Goal: Task Accomplishment & Management: Use online tool/utility

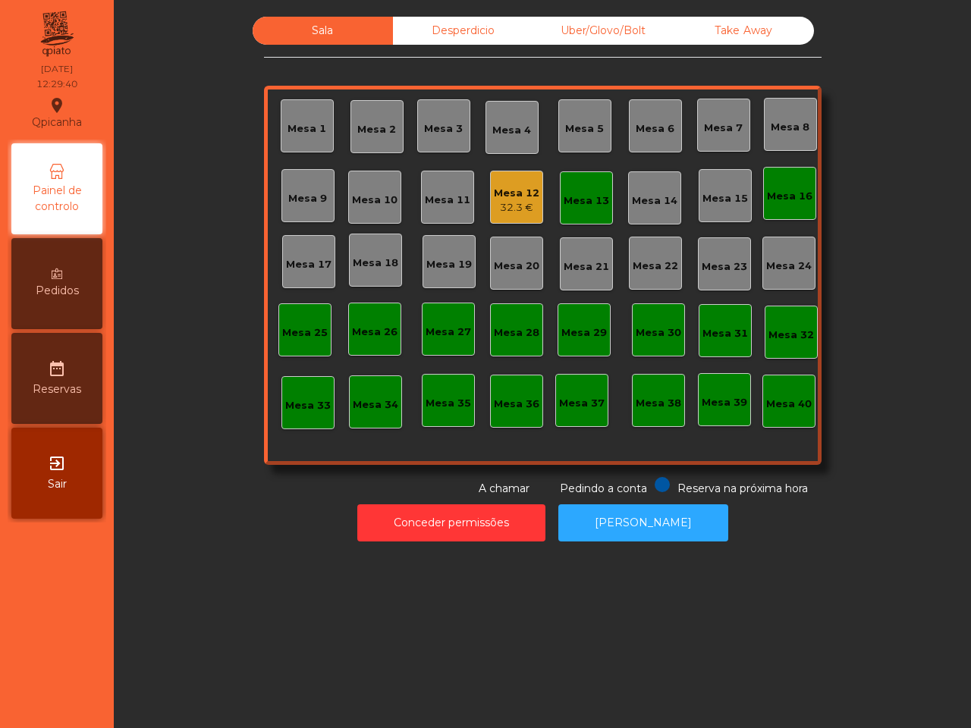
click at [783, 194] on div "Mesa 16" at bounding box center [790, 196] width 46 height 15
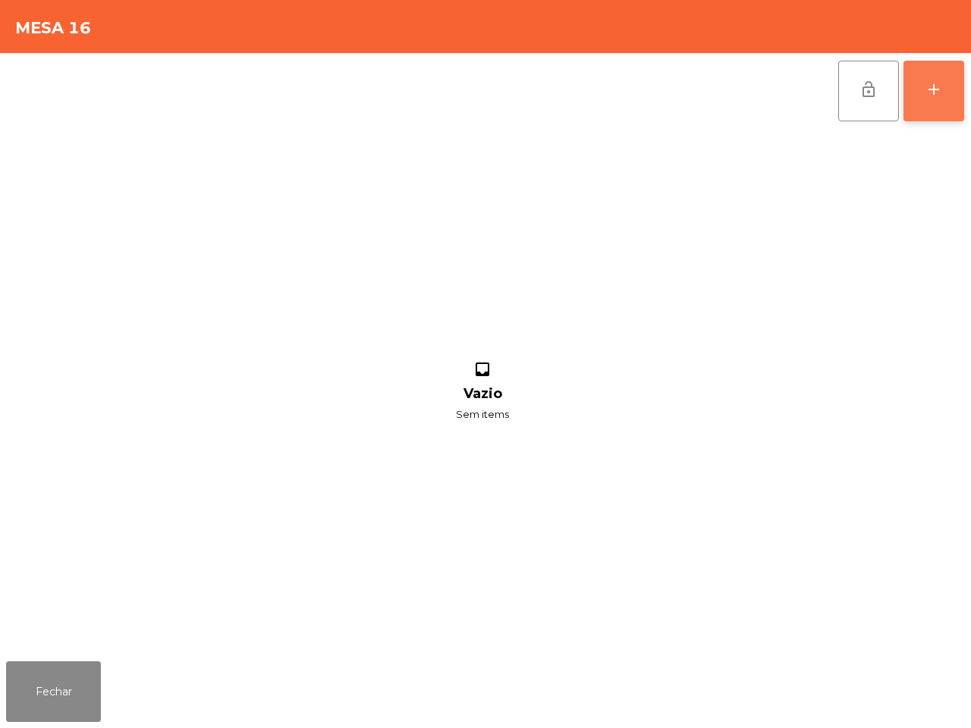
click at [928, 77] on button "add" at bounding box center [933, 91] width 61 height 61
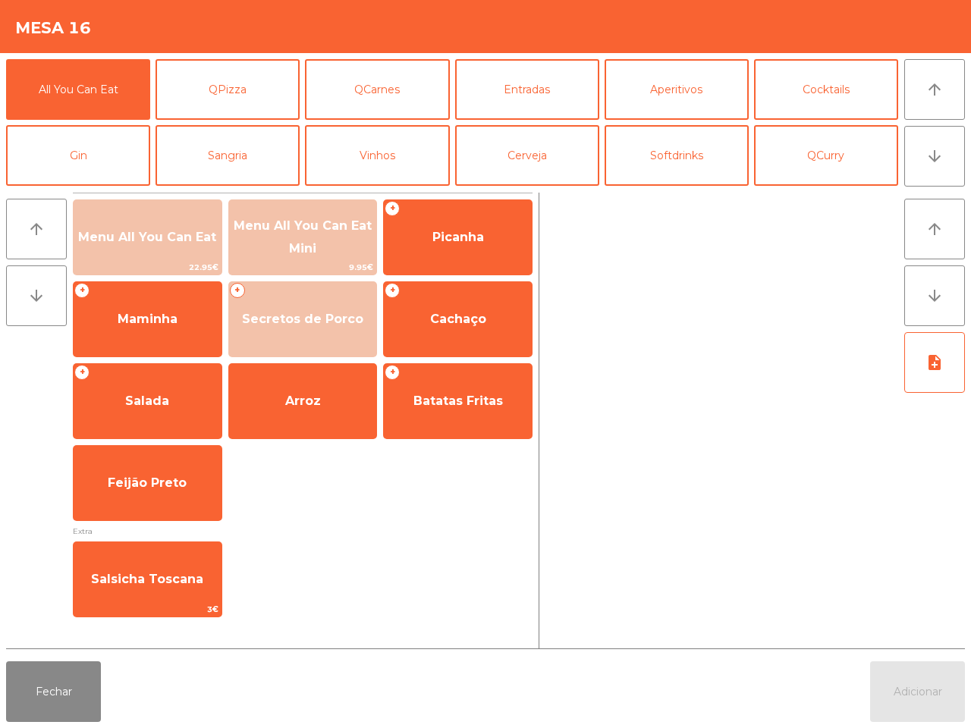
scroll to position [95, 0]
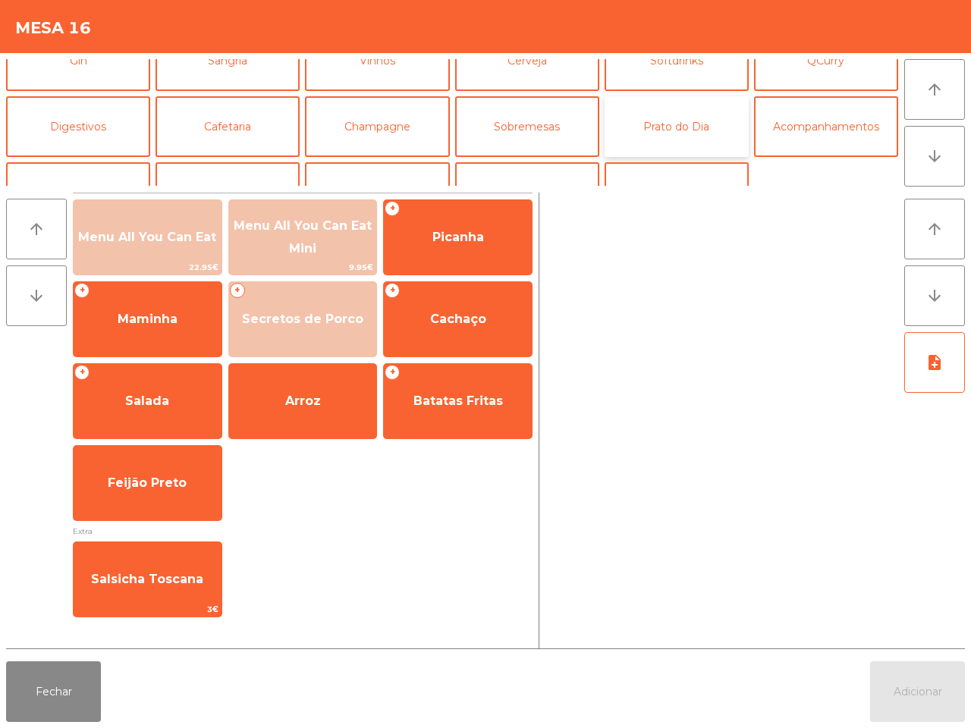
click at [668, 118] on button "Prato do Dia" at bounding box center [677, 126] width 144 height 61
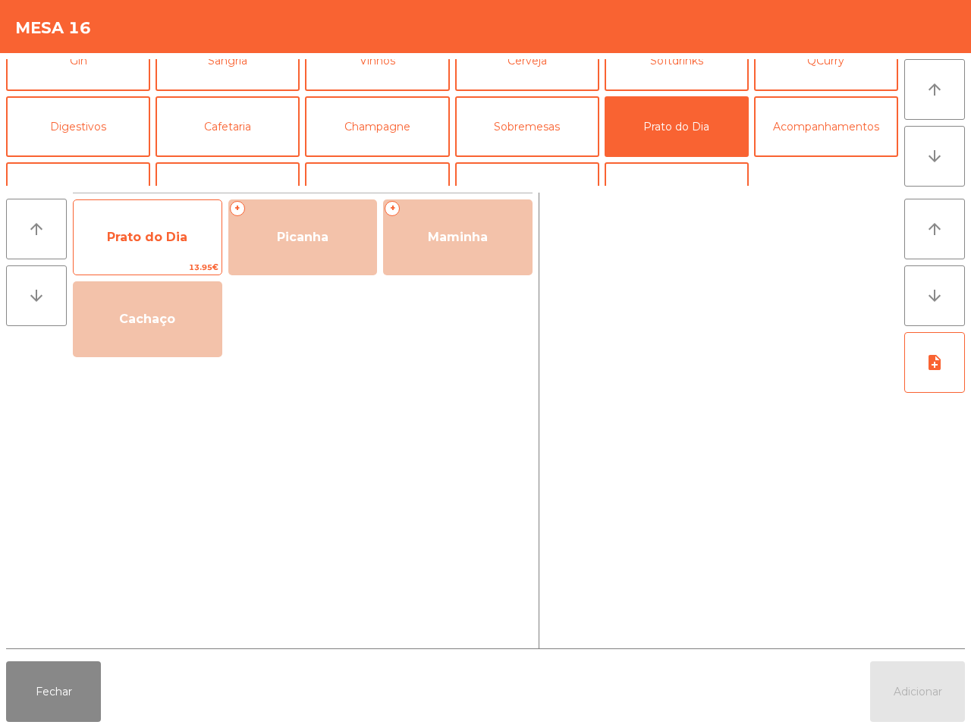
click at [176, 254] on span "Prato do Dia" at bounding box center [148, 237] width 148 height 41
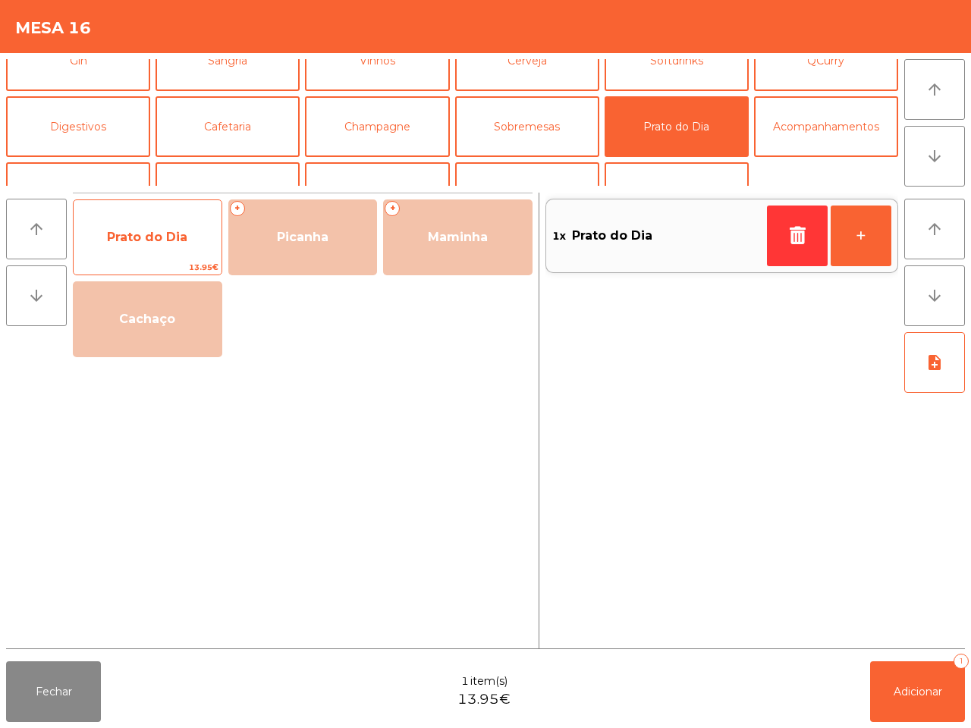
drag, startPoint x: 176, startPoint y: 253, endPoint x: 168, endPoint y: 243, distance: 11.8
click at [176, 252] on span "Prato do Dia" at bounding box center [148, 237] width 148 height 41
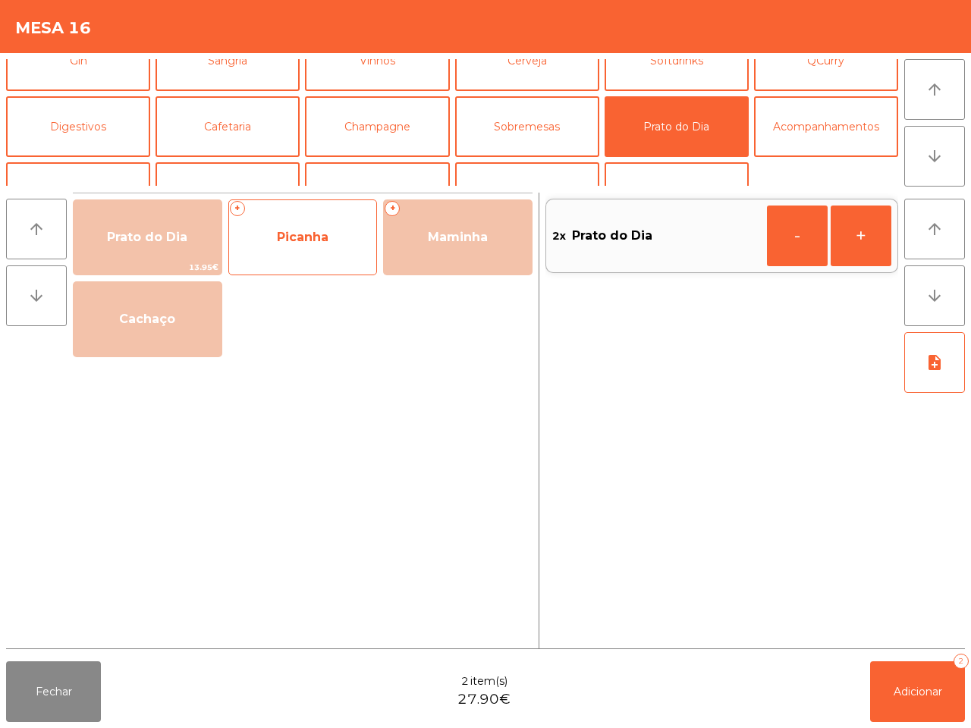
click at [286, 235] on span "Picanha" at bounding box center [303, 237] width 52 height 14
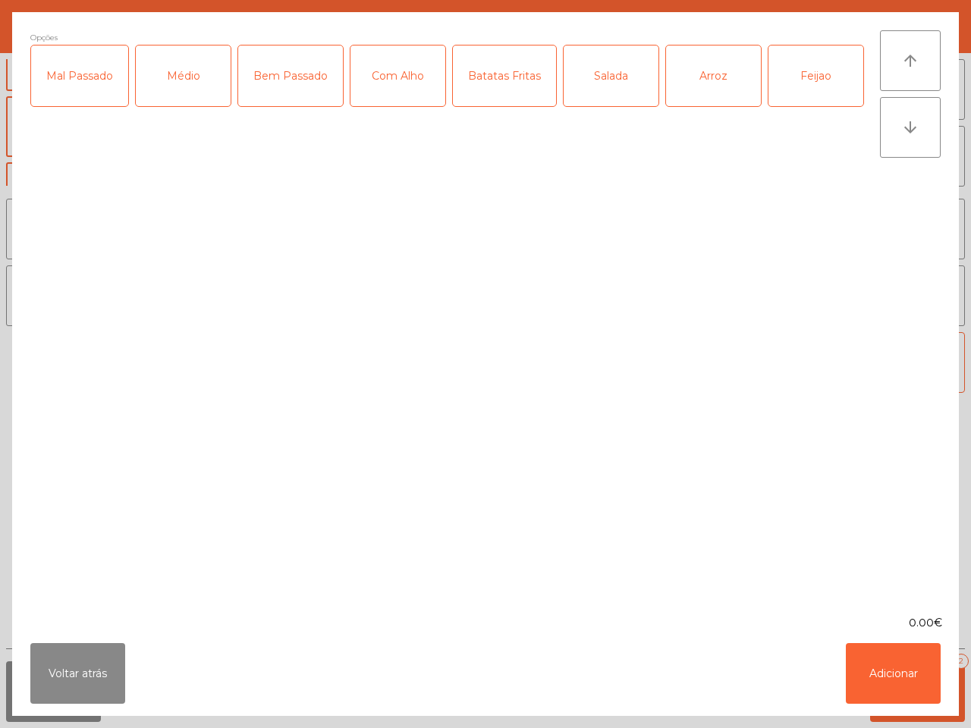
click at [168, 77] on div "Médio" at bounding box center [183, 76] width 95 height 61
click at [501, 78] on div "Batatas Fritas" at bounding box center [504, 76] width 103 height 61
click at [718, 66] on div "Arroz" at bounding box center [713, 76] width 95 height 61
click at [897, 665] on button "Adicionar" at bounding box center [893, 673] width 95 height 61
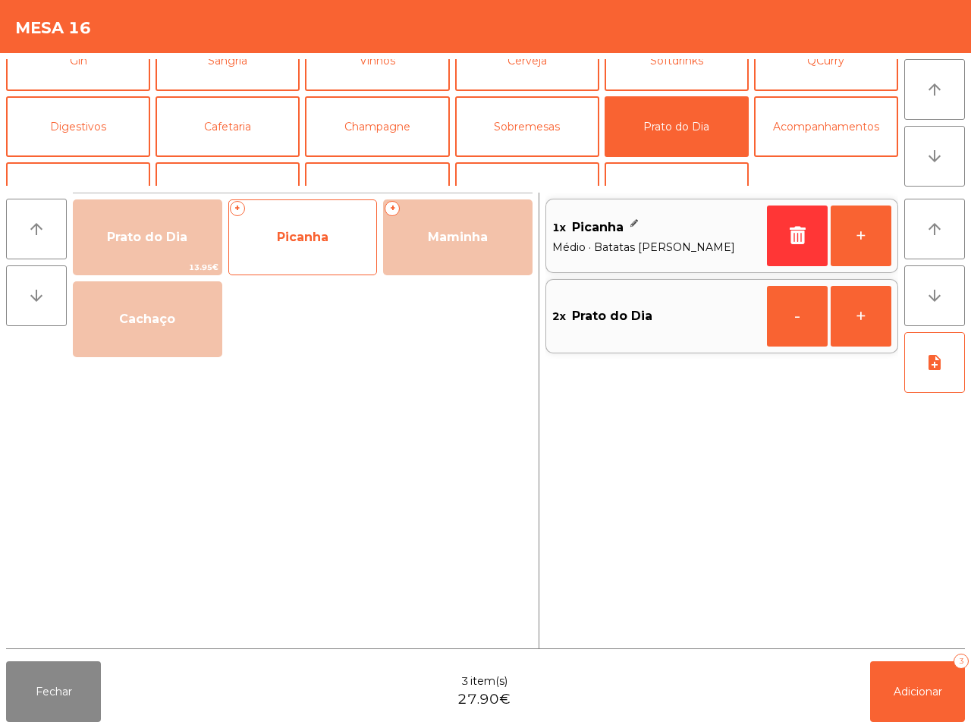
click at [304, 244] on span "Picanha" at bounding box center [303, 237] width 148 height 41
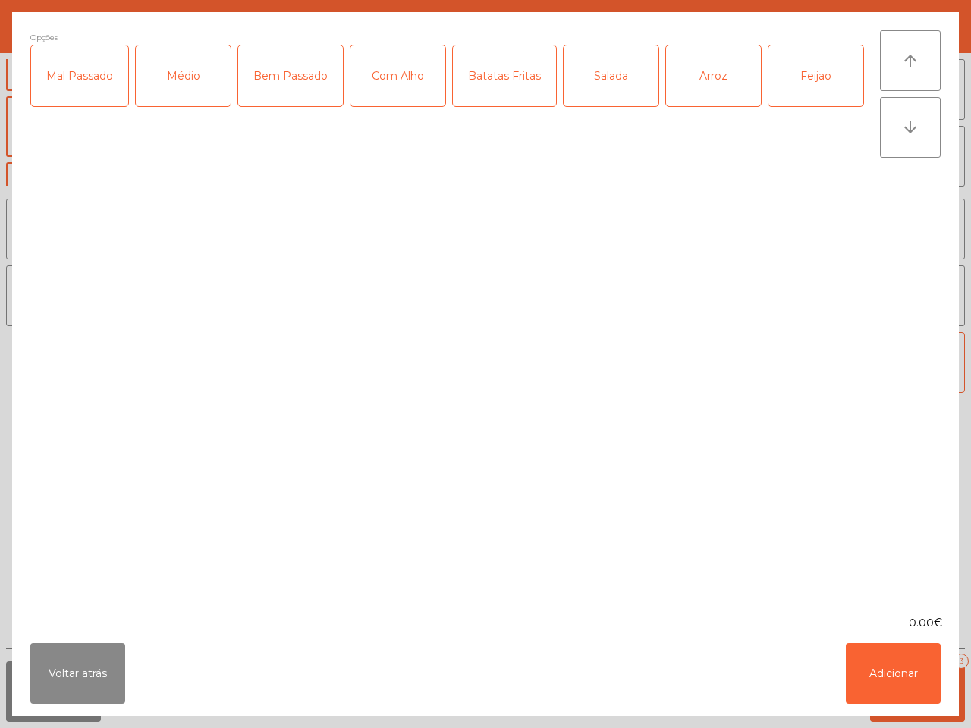
click at [206, 78] on div "Médio" at bounding box center [183, 76] width 95 height 61
click at [478, 66] on div "Batatas Fritas" at bounding box center [504, 76] width 103 height 61
click at [696, 61] on div "Arroz" at bounding box center [713, 76] width 95 height 61
click at [808, 73] on div "Feijao" at bounding box center [815, 76] width 95 height 61
click at [908, 665] on button "Adicionar" at bounding box center [893, 673] width 95 height 61
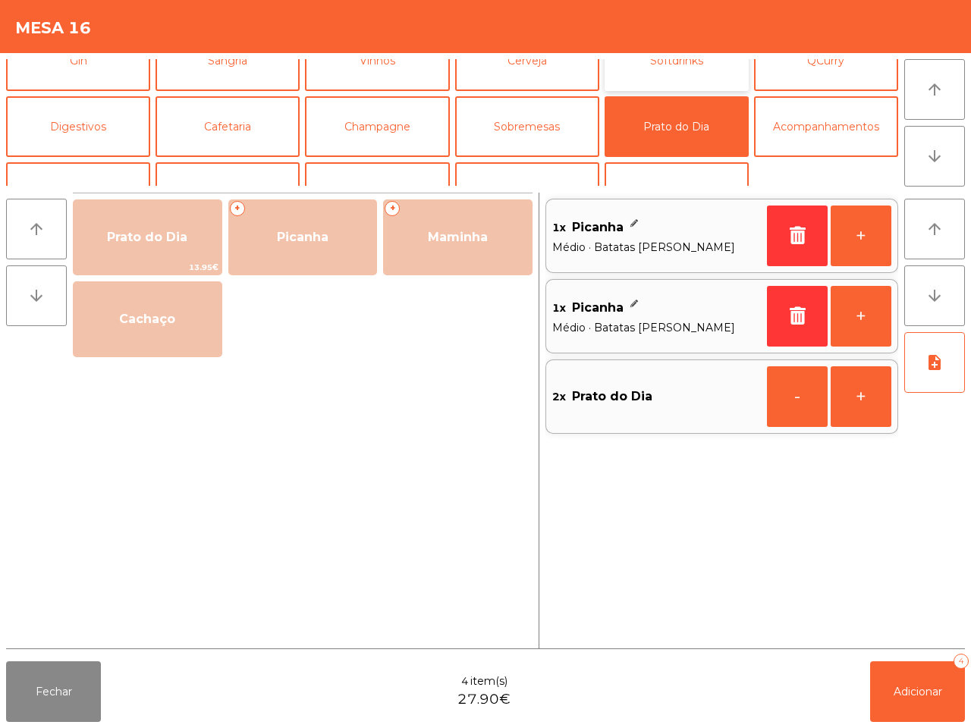
click at [638, 69] on button "Softdrinks" at bounding box center [677, 60] width 144 height 61
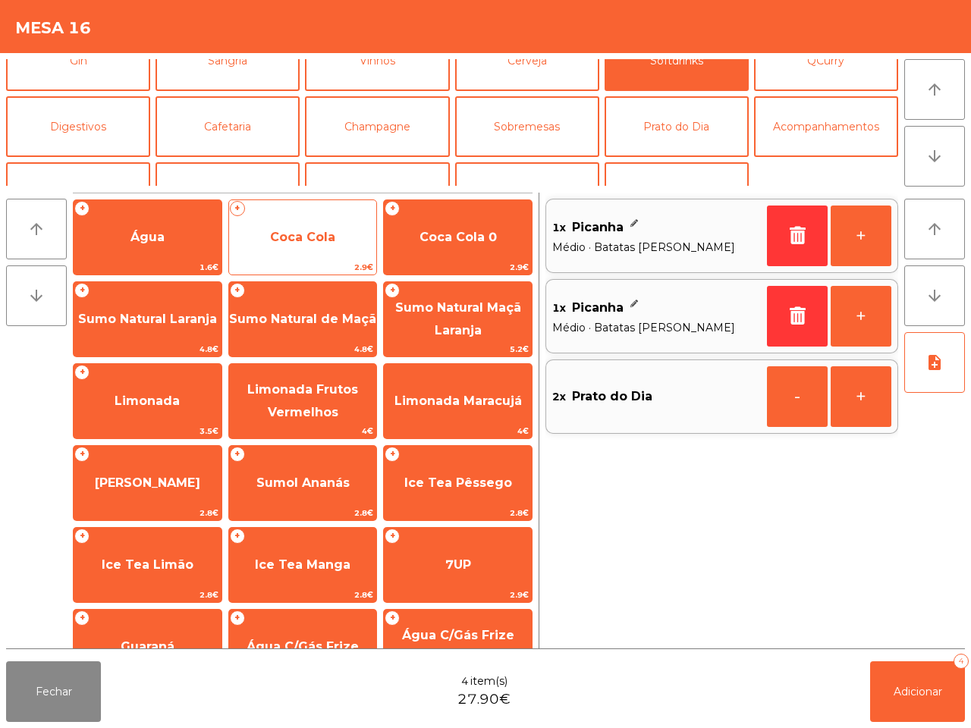
click at [323, 243] on span "Coca Cola" at bounding box center [302, 237] width 65 height 14
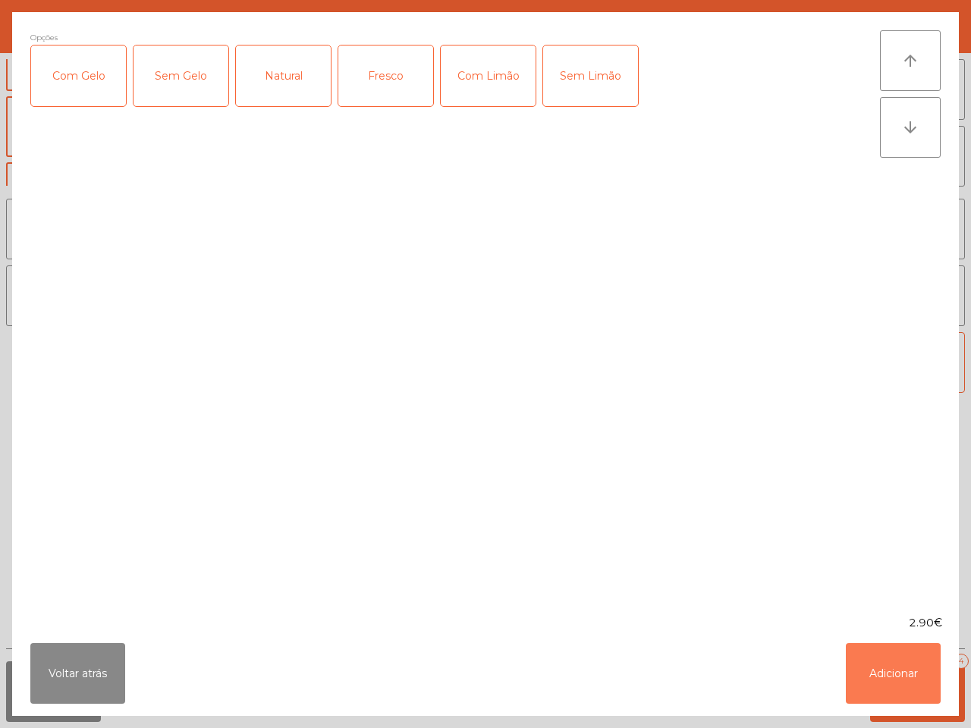
drag, startPoint x: 882, startPoint y: 661, endPoint x: 813, endPoint y: 600, distance: 92.4
click at [881, 662] on button "Adicionar" at bounding box center [893, 673] width 95 height 61
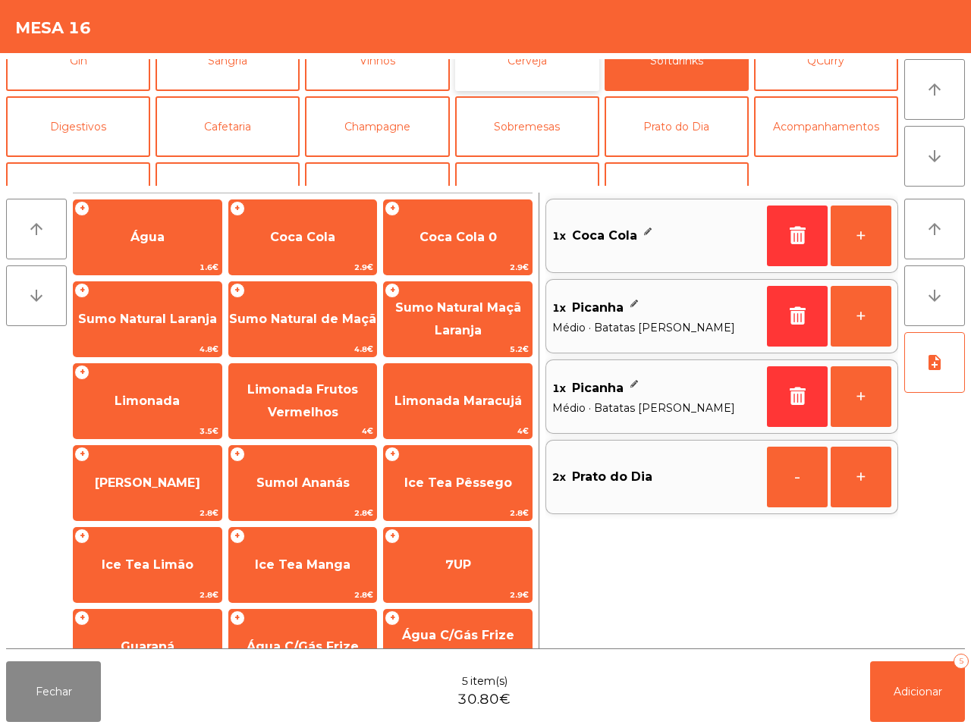
drag, startPoint x: 482, startPoint y: 67, endPoint x: 472, endPoint y: 73, distance: 12.2
click at [484, 67] on button "Cerveja" at bounding box center [527, 60] width 144 height 61
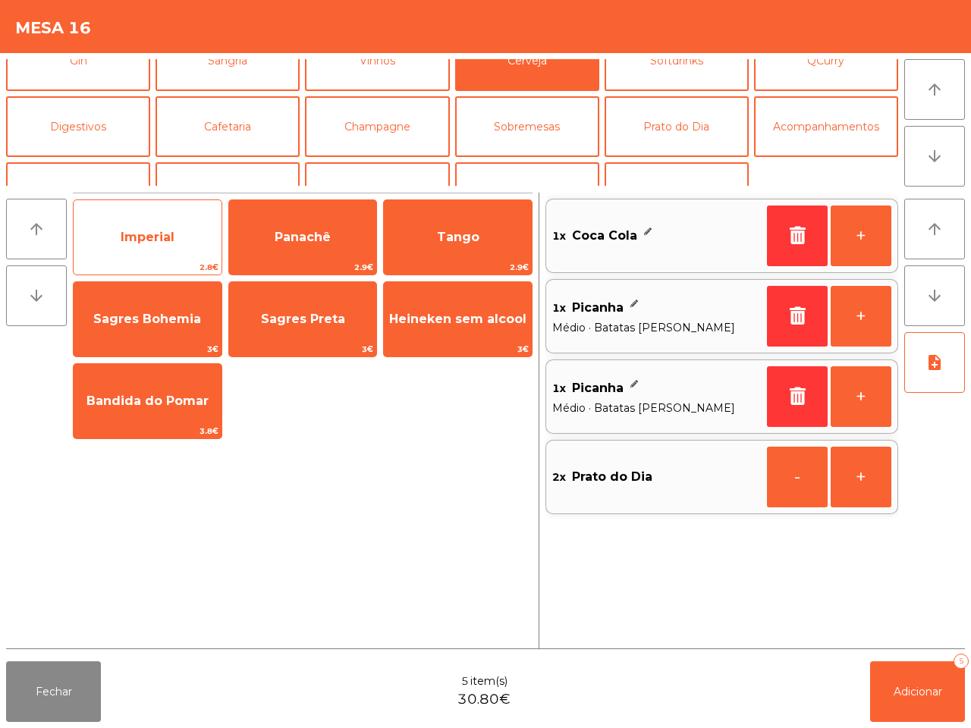
click at [184, 241] on span "Imperial" at bounding box center [148, 237] width 148 height 41
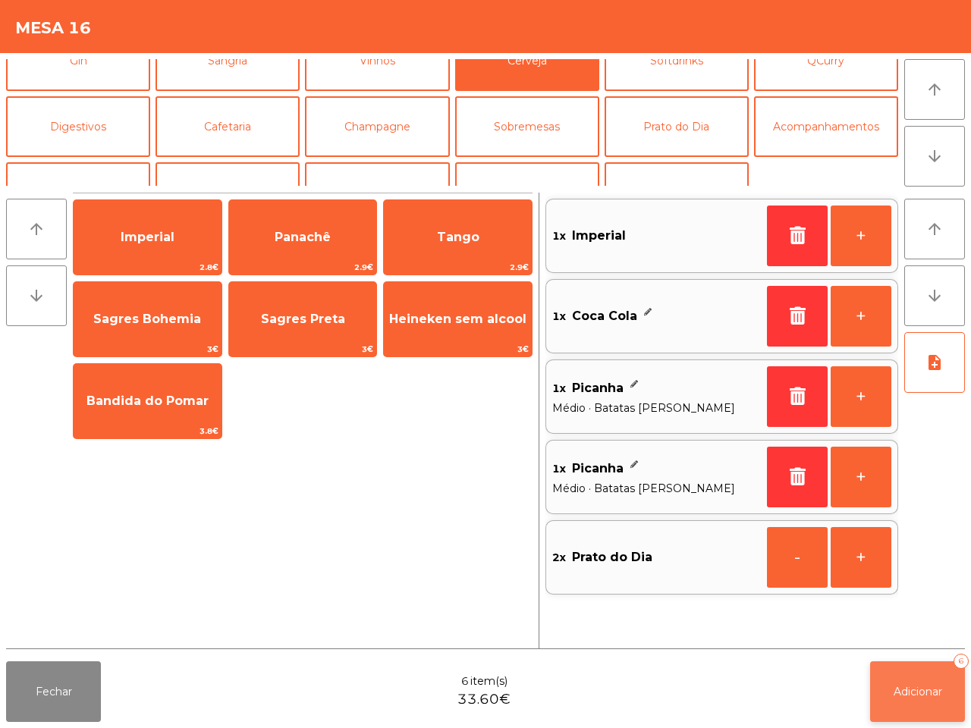
click at [906, 685] on span "Adicionar" at bounding box center [917, 692] width 49 height 14
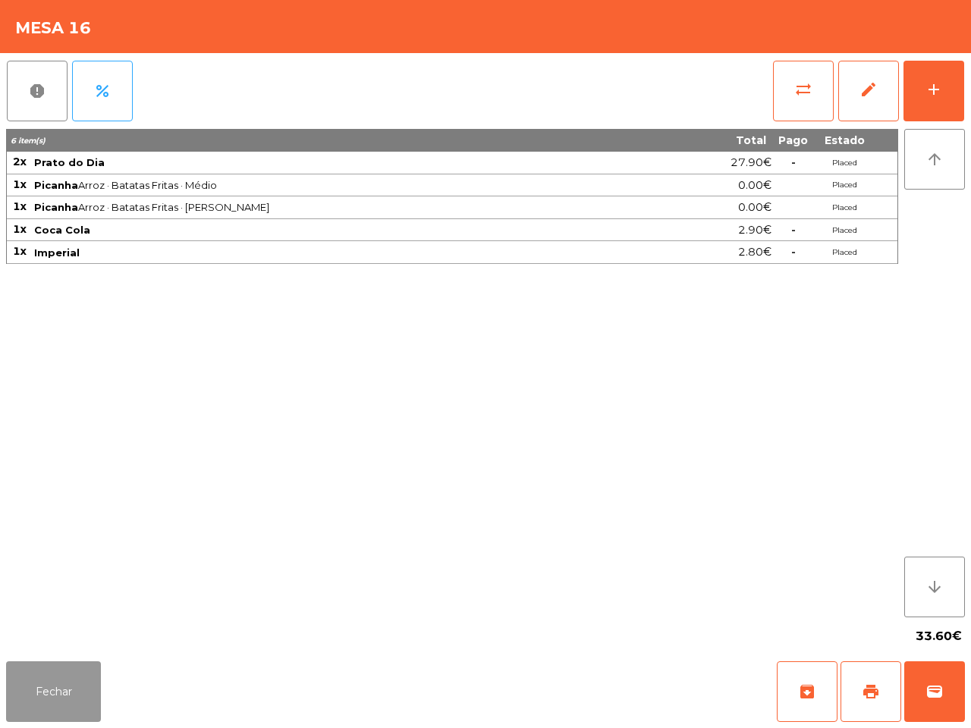
click at [83, 679] on button "Fechar" at bounding box center [53, 691] width 95 height 61
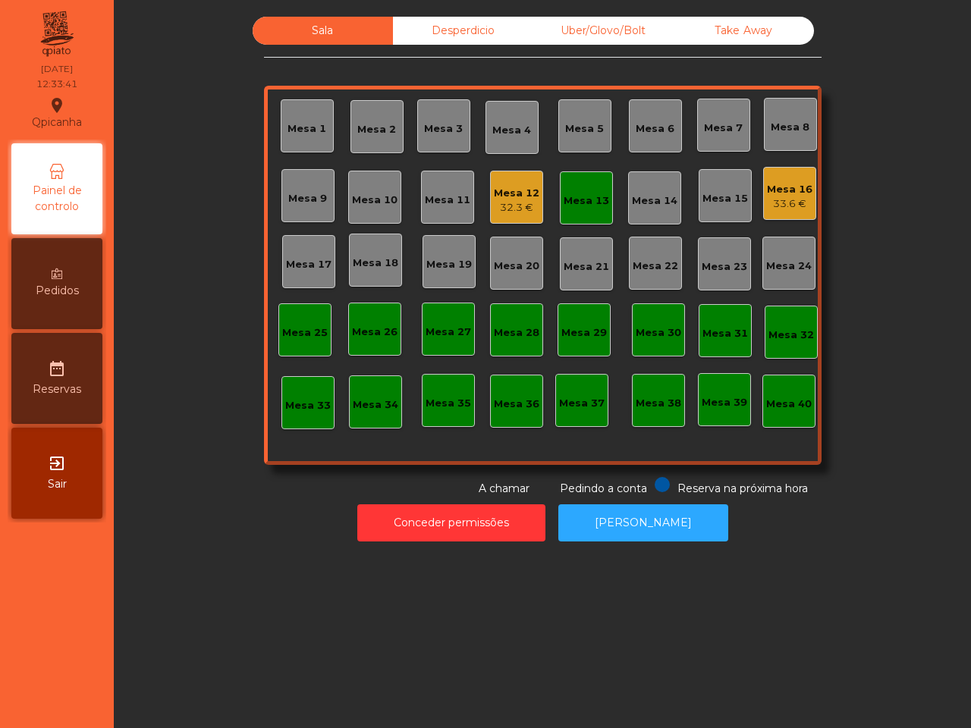
click at [721, 201] on div "Mesa 15" at bounding box center [725, 198] width 46 height 15
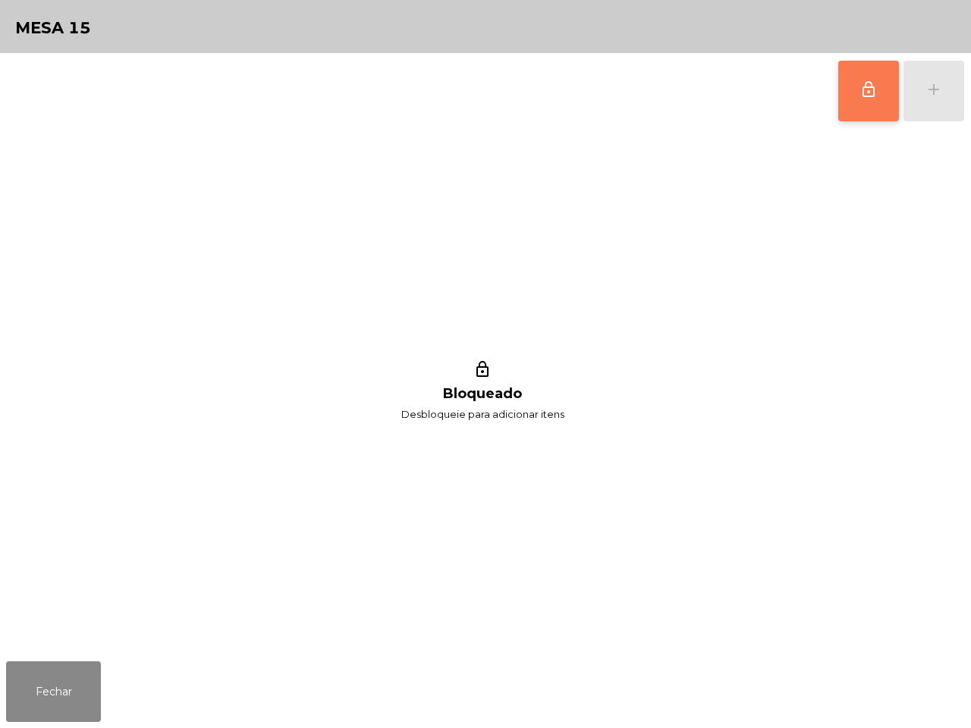
click at [866, 90] on span "lock_outline" at bounding box center [868, 89] width 18 height 18
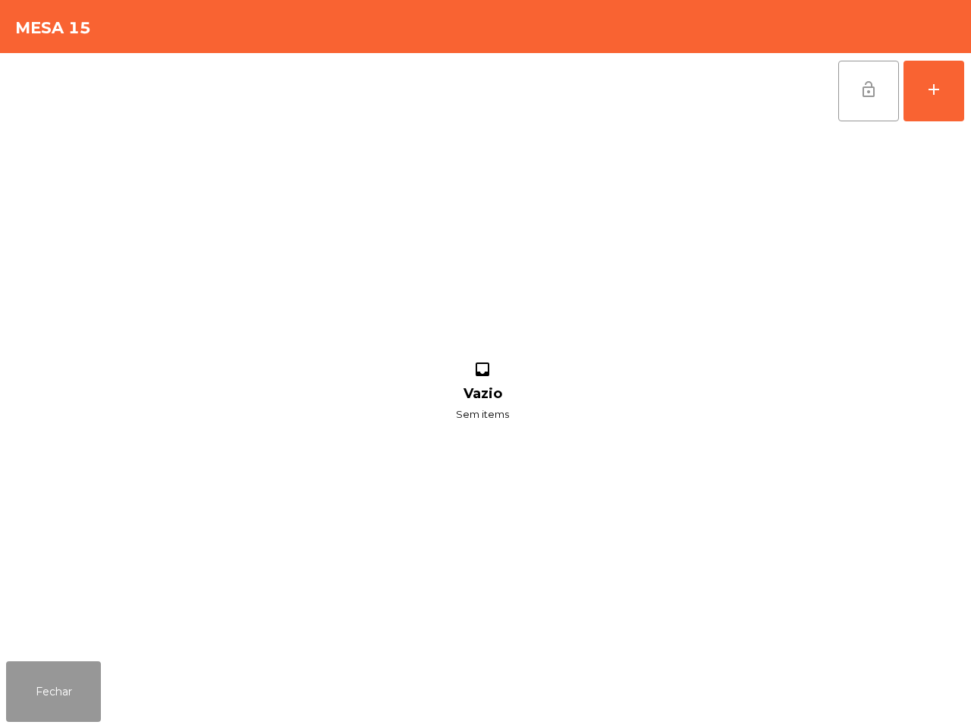
drag, startPoint x: 44, startPoint y: 685, endPoint x: 143, endPoint y: 588, distance: 138.4
click at [47, 685] on button "Fechar" at bounding box center [53, 691] width 95 height 61
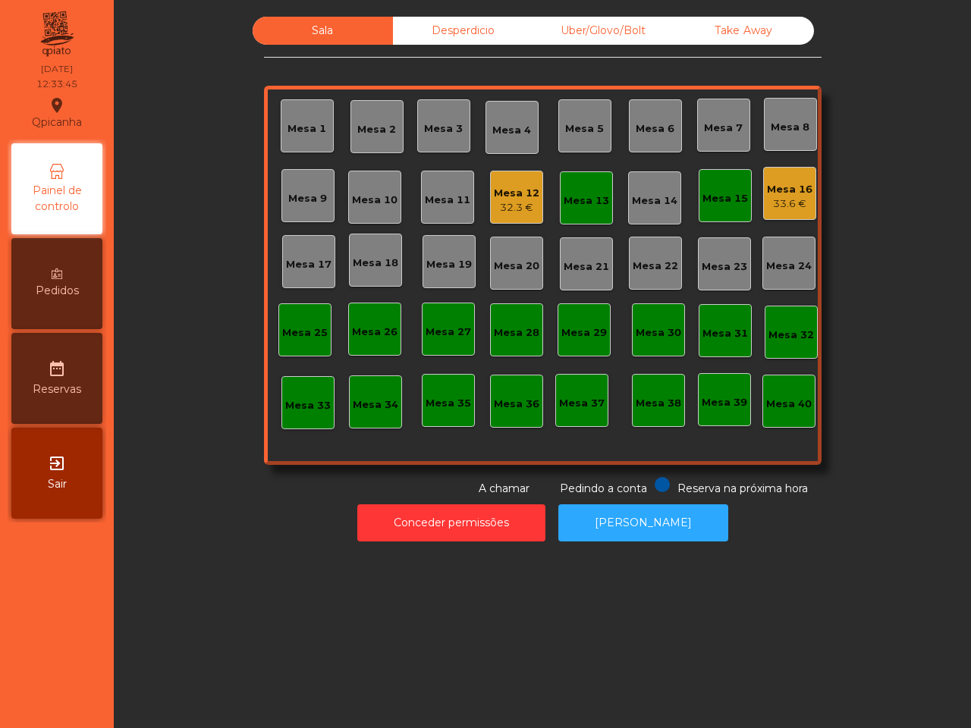
click at [787, 197] on div "33.6 €" at bounding box center [790, 203] width 46 height 15
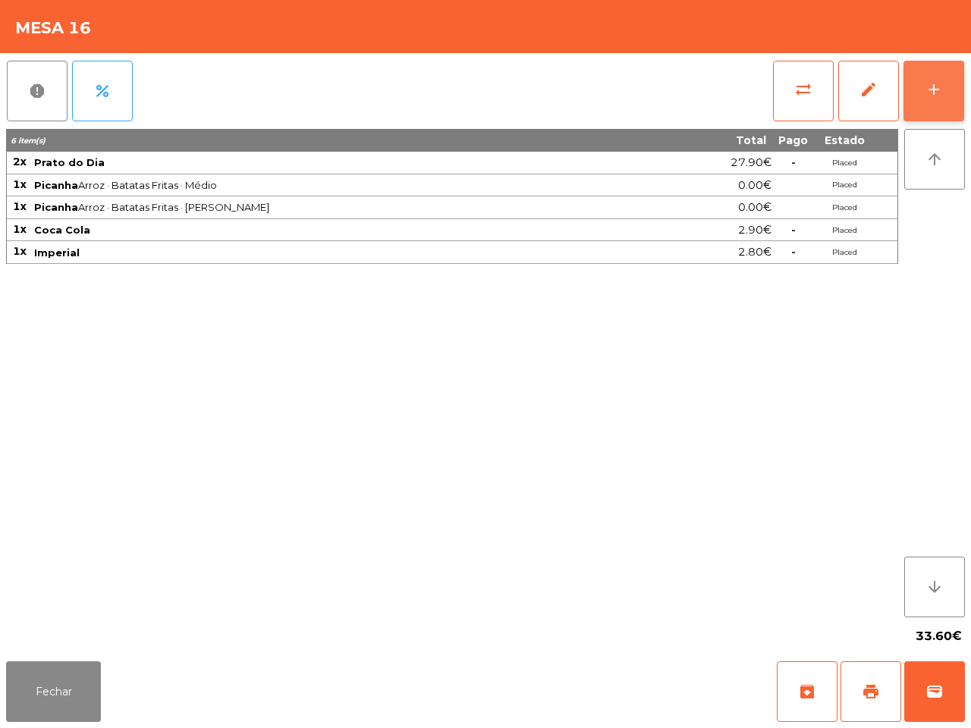
click at [934, 84] on div "add" at bounding box center [934, 89] width 18 height 18
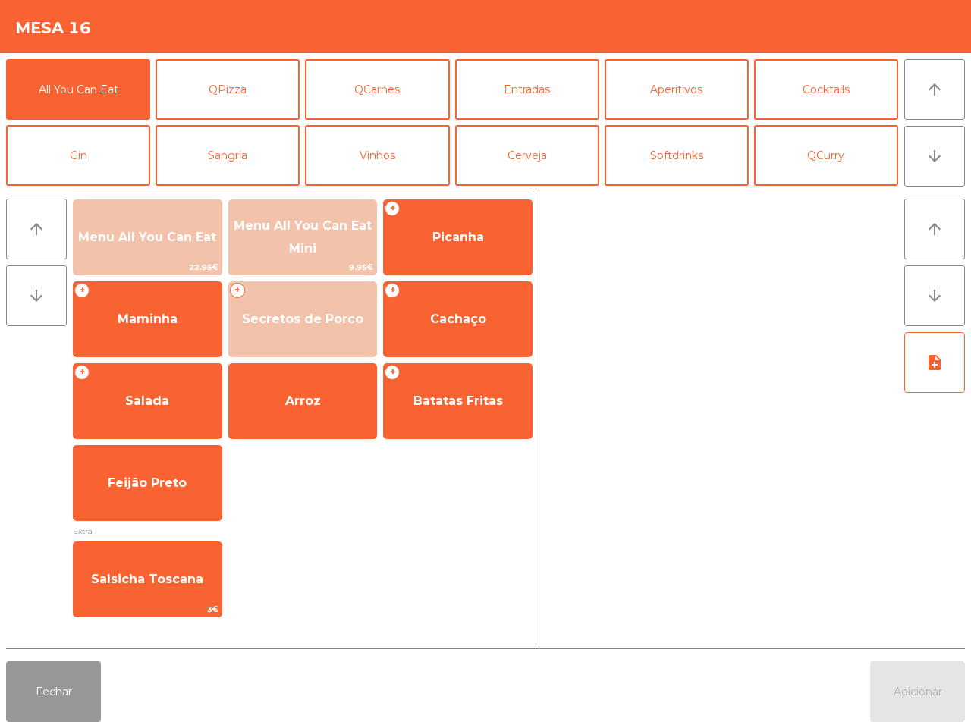
drag, startPoint x: 50, startPoint y: 703, endPoint x: 93, endPoint y: 661, distance: 60.6
click at [53, 703] on button "Fechar" at bounding box center [53, 691] width 95 height 61
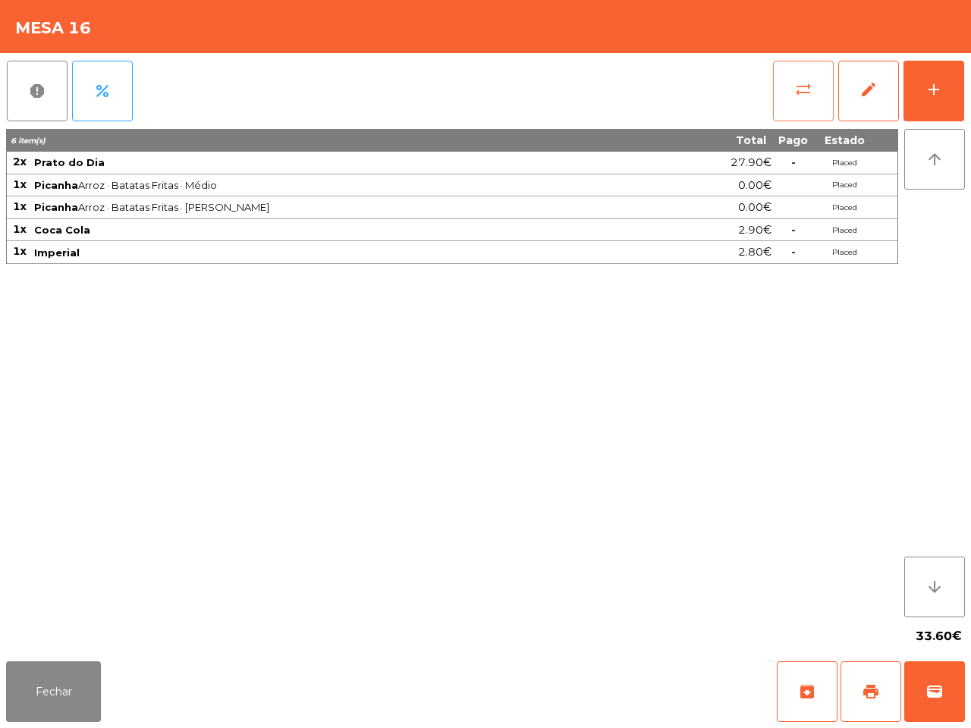
click at [790, 90] on button "sync_alt" at bounding box center [803, 91] width 61 height 61
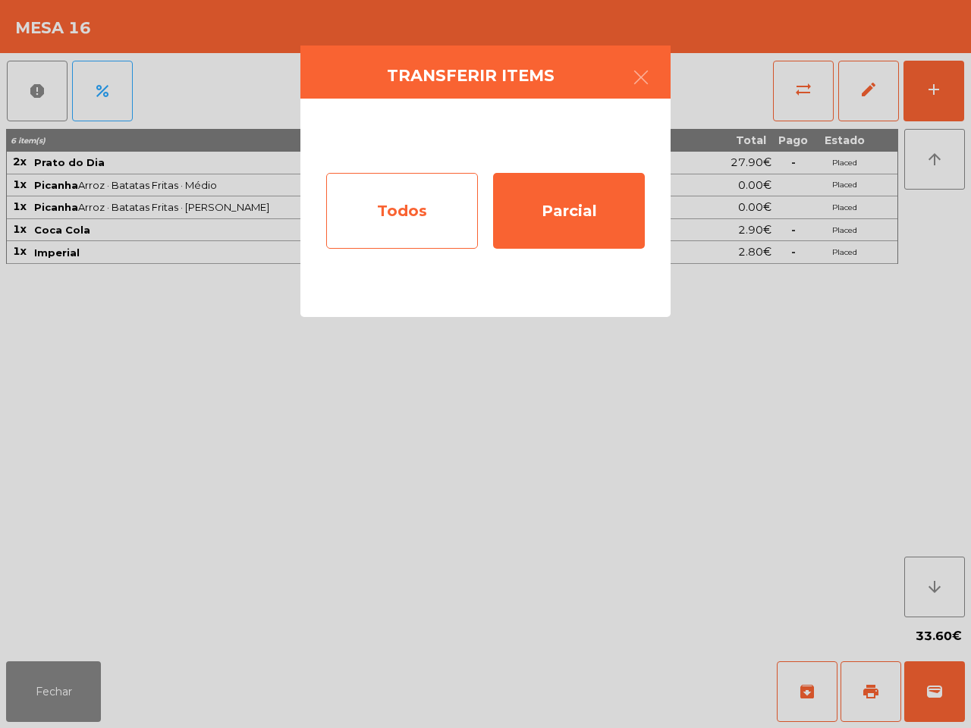
click at [448, 225] on div "Todos" at bounding box center [402, 211] width 152 height 76
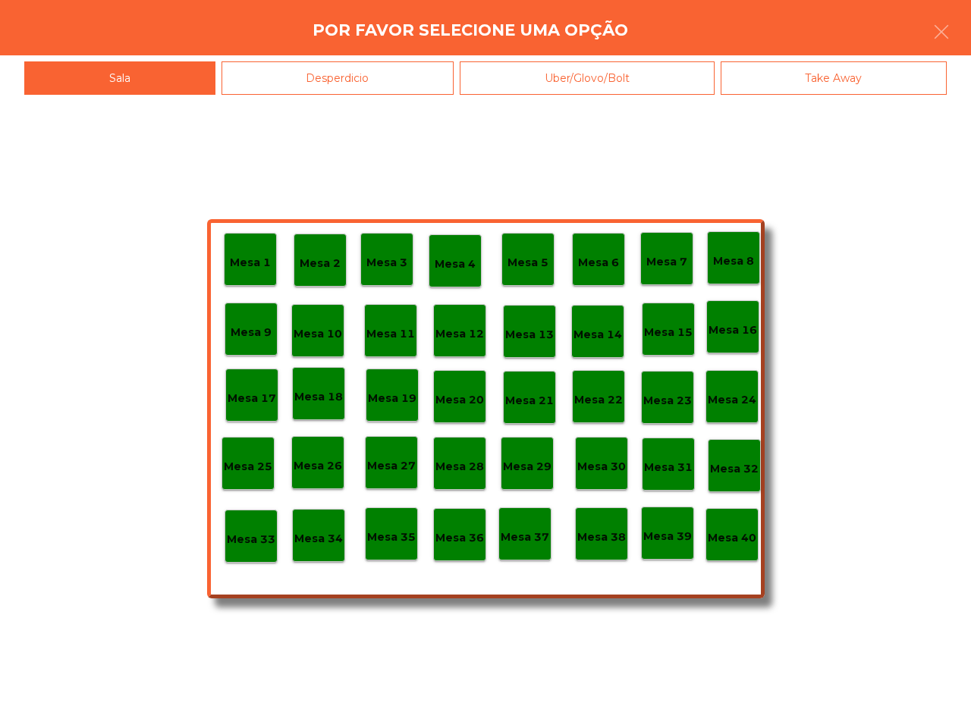
click at [666, 331] on p "Mesa 15" at bounding box center [668, 332] width 49 height 17
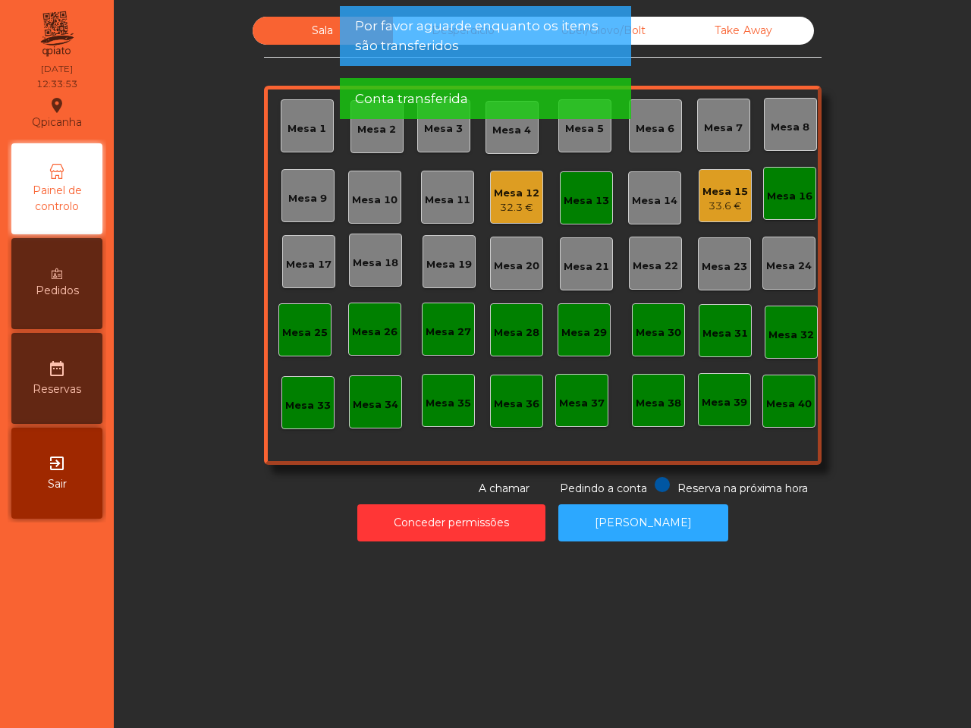
click at [778, 198] on div "Mesa 16" at bounding box center [790, 196] width 46 height 15
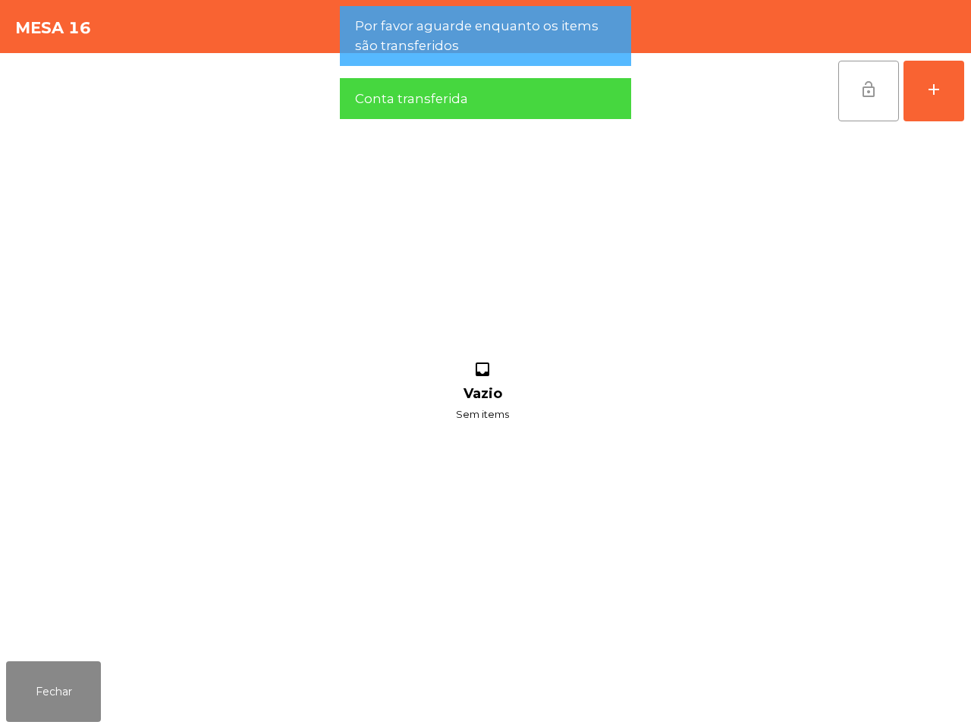
drag, startPoint x: 865, startPoint y: 101, endPoint x: 858, endPoint y: 107, distance: 9.7
click at [863, 101] on button "lock_open" at bounding box center [868, 91] width 61 height 61
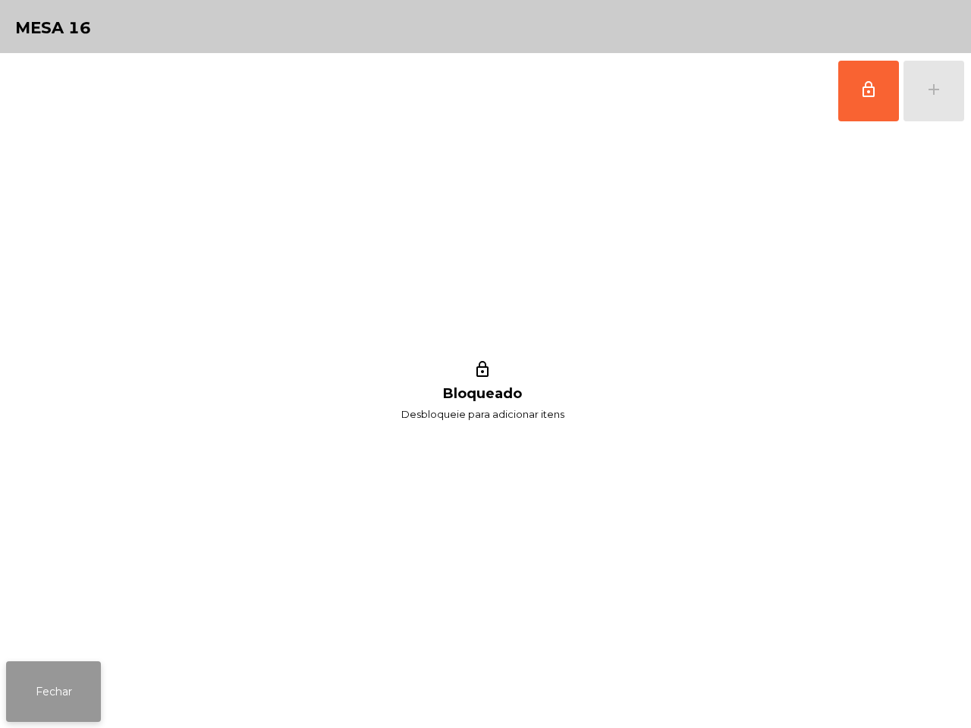
click at [73, 687] on button "Fechar" at bounding box center [53, 691] width 95 height 61
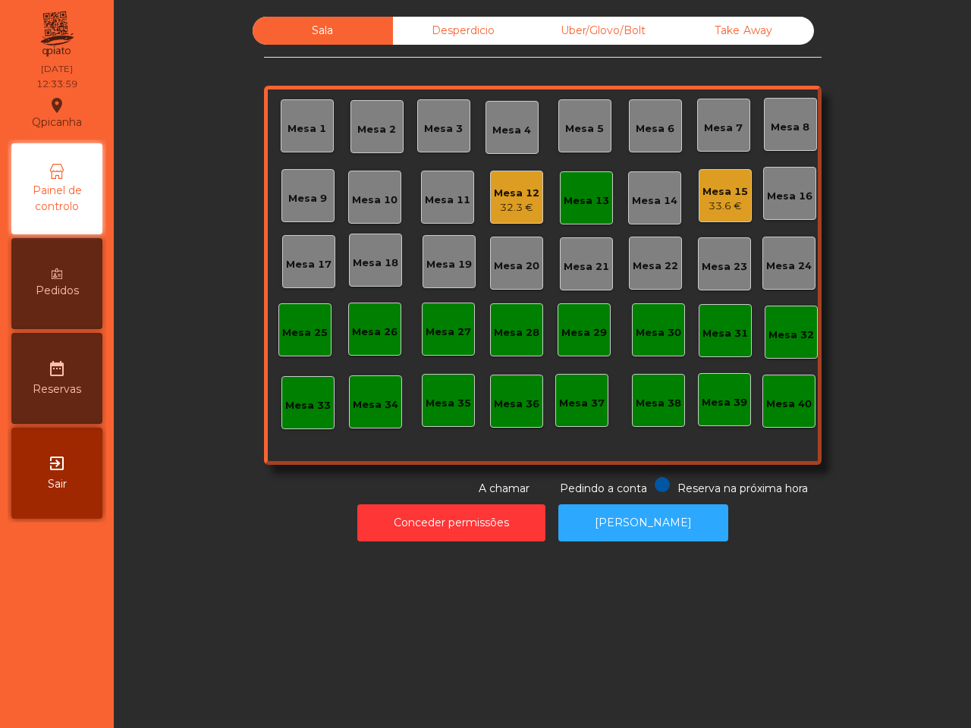
drag, startPoint x: 339, startPoint y: 376, endPoint x: 356, endPoint y: 347, distance: 34.3
drag, startPoint x: 356, startPoint y: 347, endPoint x: 294, endPoint y: 551, distance: 213.5
click at [294, 551] on div "Sala Desperdicio Uber/Glovo/Bolt Take Away Mesa 1 Mesa 2 Mesa 3 Mesa 4 Mesa 5 M…" at bounding box center [542, 364] width 857 height 728
click at [732, 29] on div "Take Away" at bounding box center [744, 31] width 140 height 28
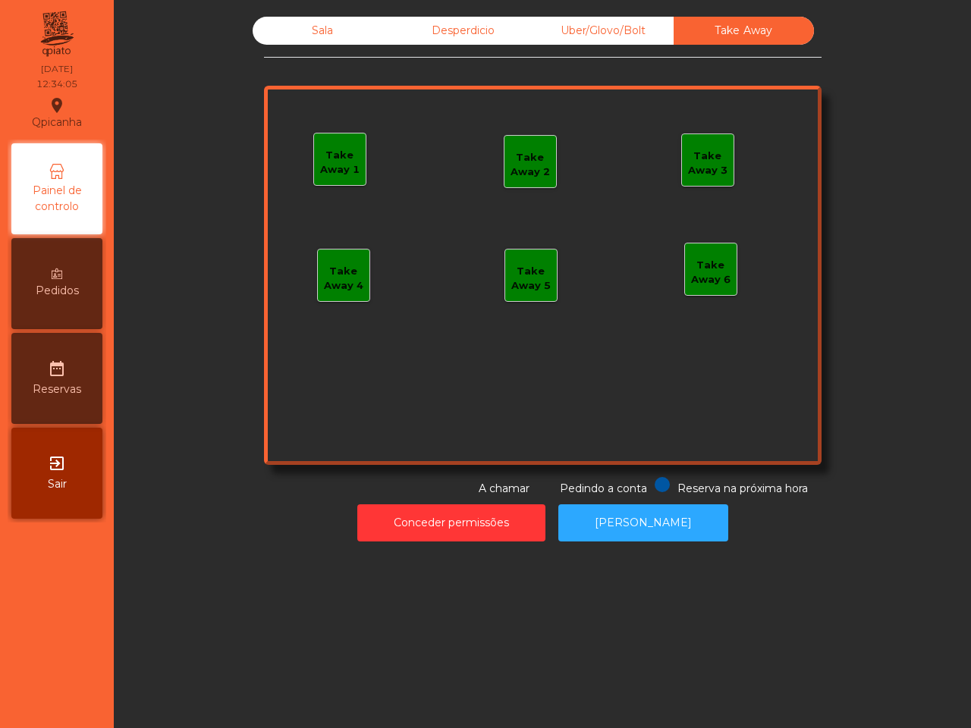
click at [342, 152] on div "Take Away 1" at bounding box center [340, 163] width 52 height 30
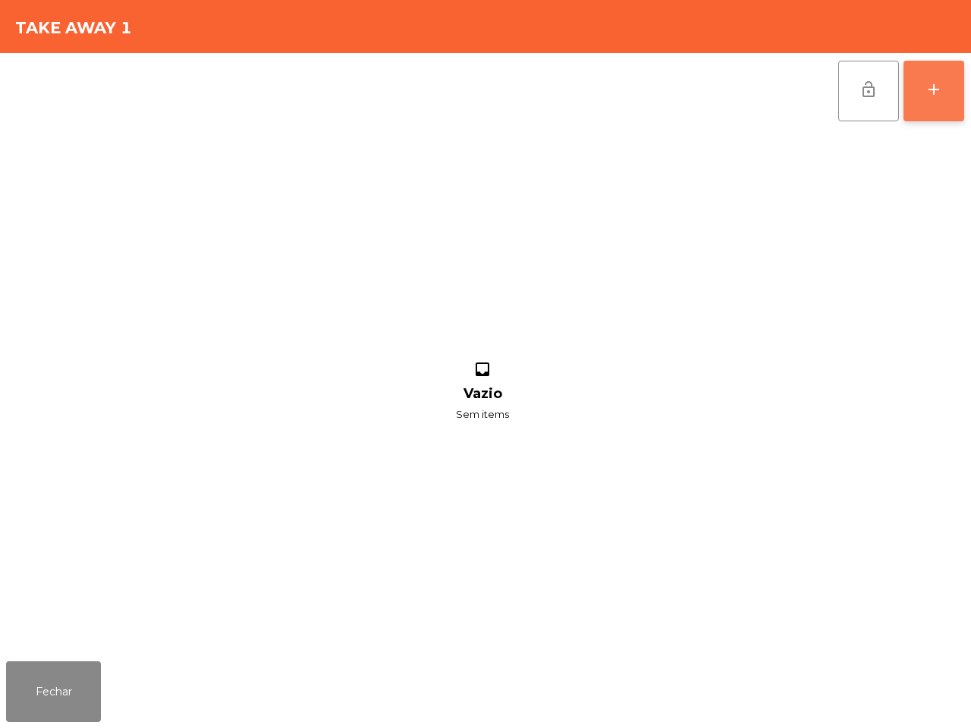
click at [935, 77] on button "add" at bounding box center [933, 91] width 61 height 61
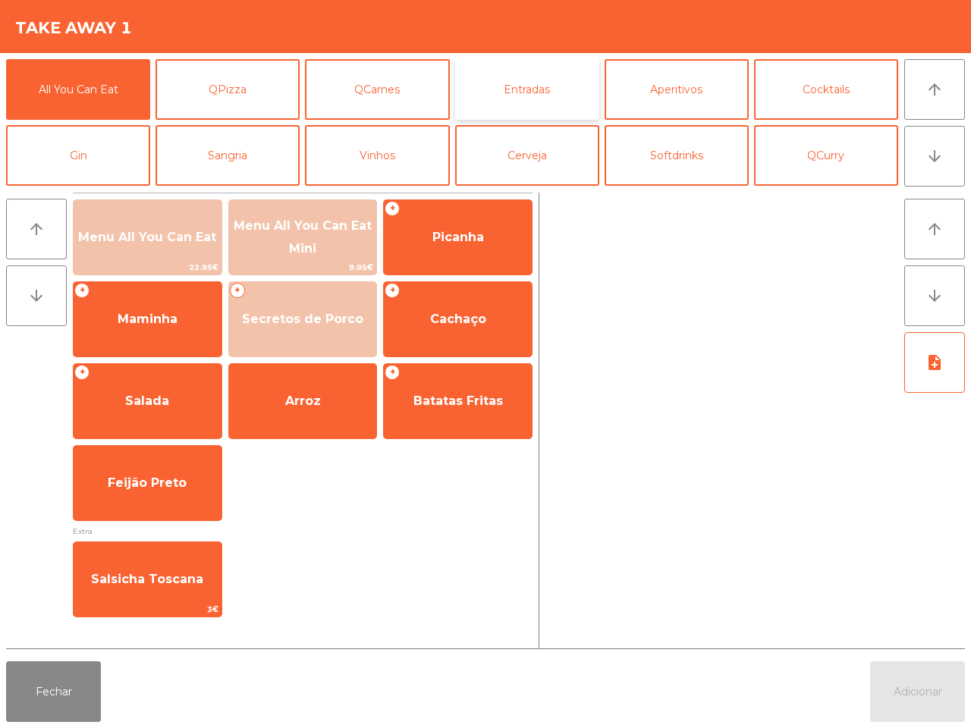
click at [529, 83] on button "Entradas" at bounding box center [527, 89] width 144 height 61
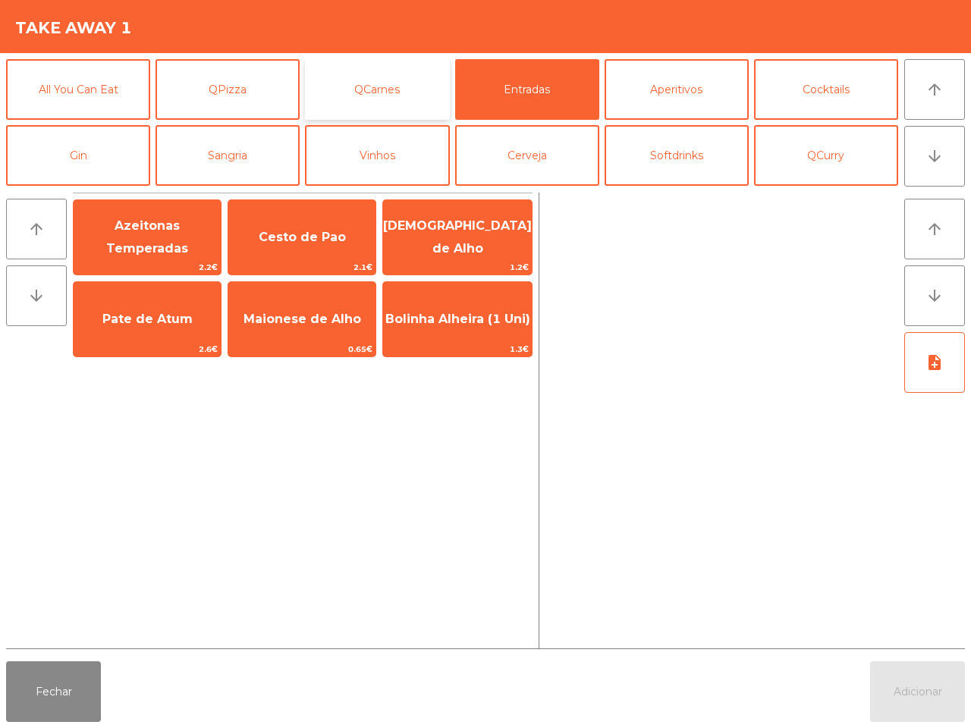
click at [383, 92] on button "QCarnes" at bounding box center [377, 89] width 144 height 61
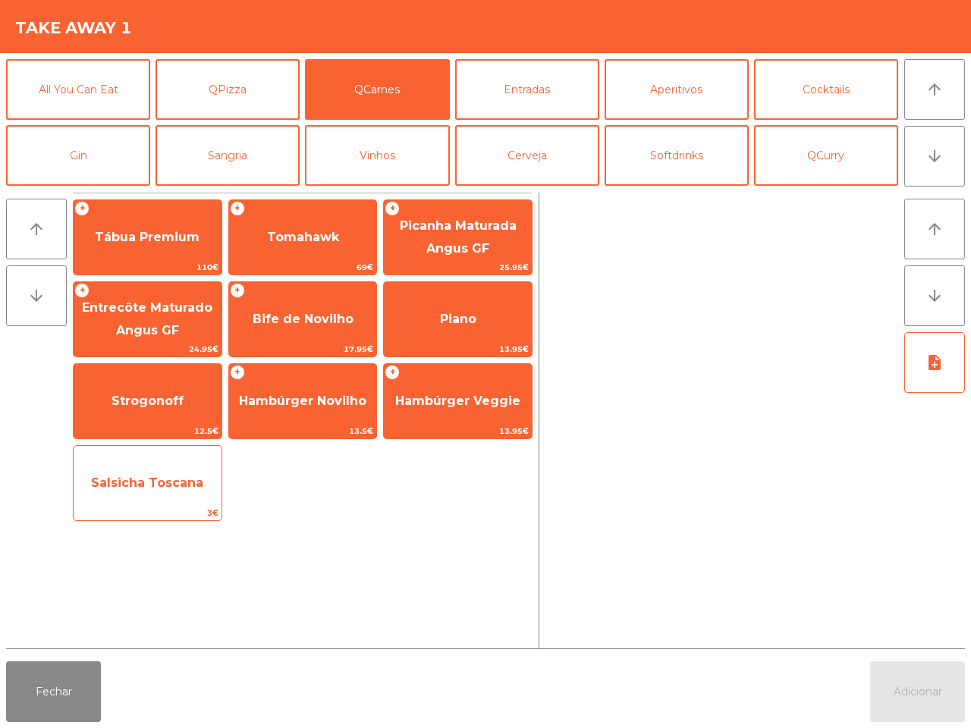
click at [173, 480] on span "Salsicha Toscana" at bounding box center [147, 483] width 112 height 14
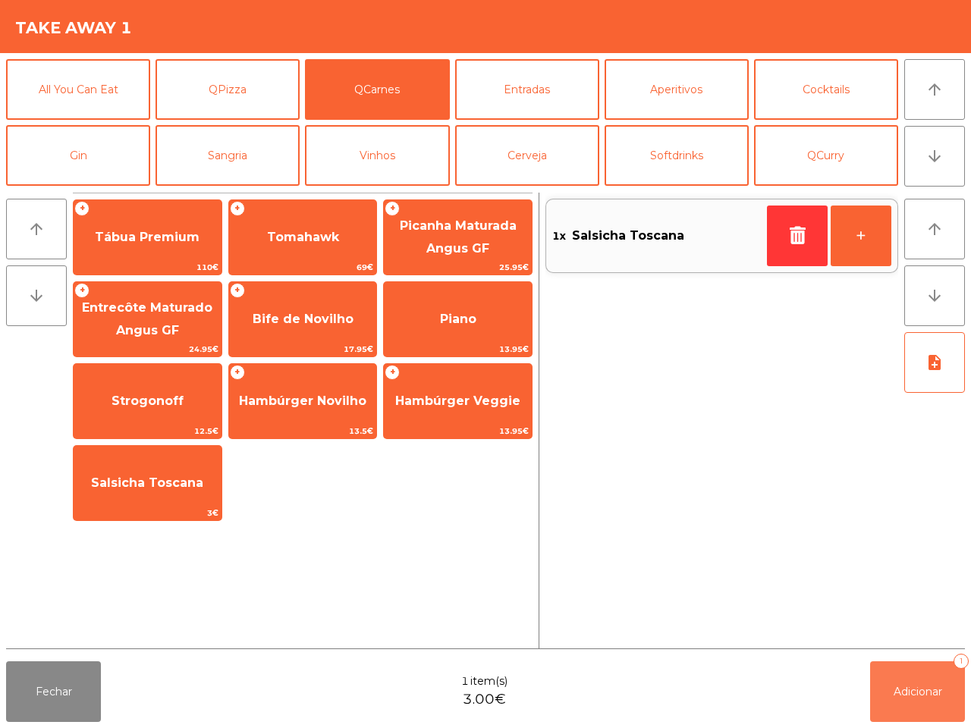
click at [899, 690] on span "Adicionar" at bounding box center [917, 692] width 49 height 14
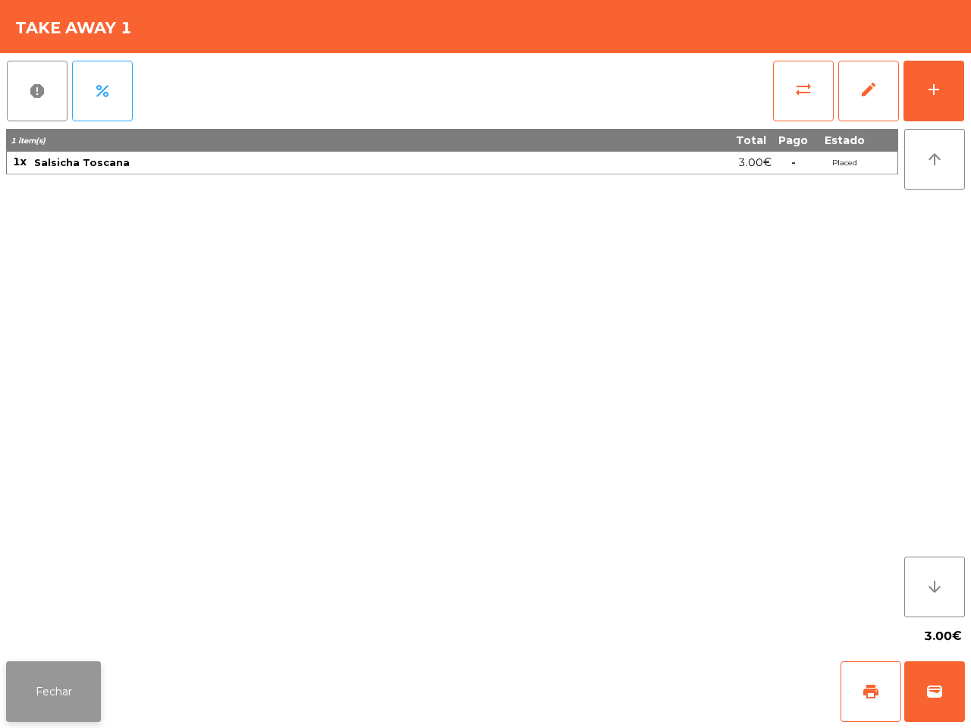
click at [54, 696] on button "Fechar" at bounding box center [53, 691] width 95 height 61
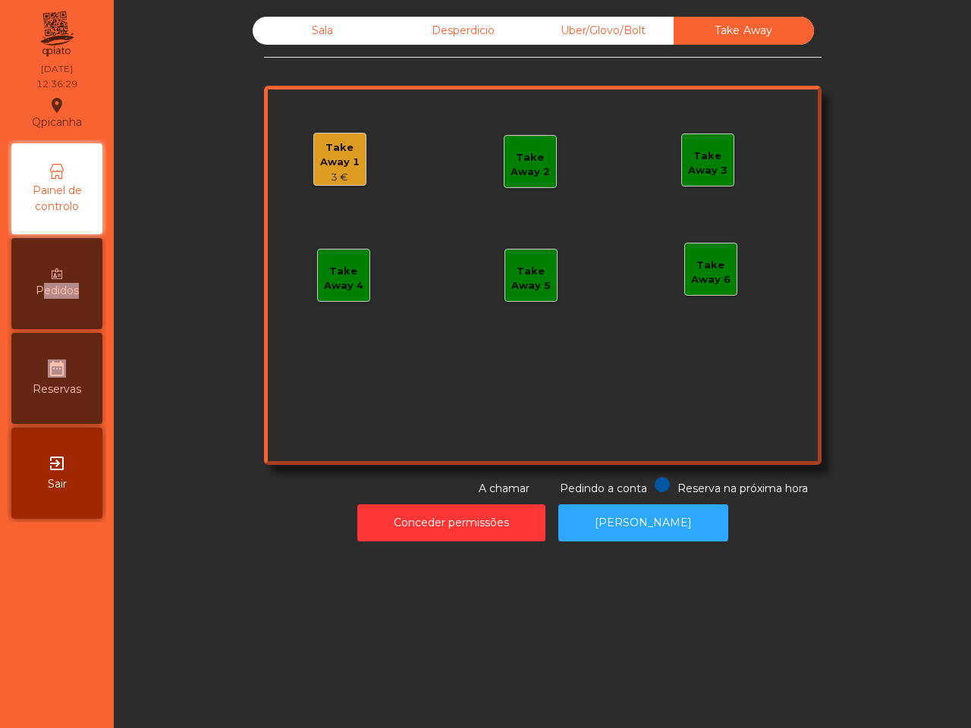
drag, startPoint x: 92, startPoint y: 245, endPoint x: 96, endPoint y: 237, distance: 8.5
click at [93, 240] on div "Painel de controlo Pedidos date_range Reservas exit_to_app Sair" at bounding box center [57, 331] width 99 height 383
click at [336, 161] on div "Take Away 1" at bounding box center [340, 155] width 52 height 30
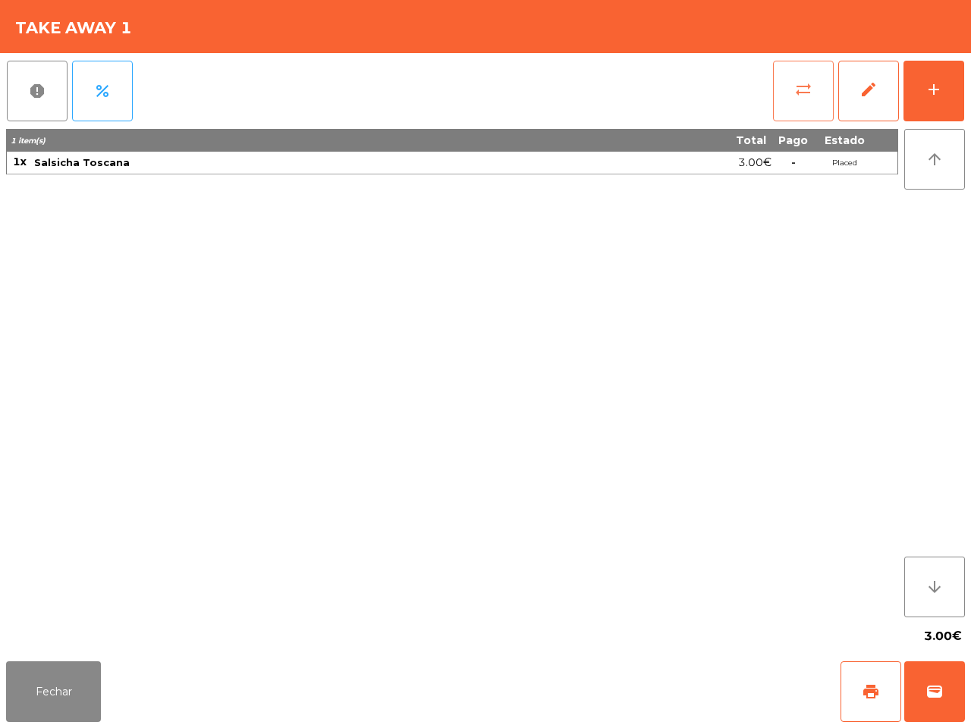
click at [802, 92] on span "sync_alt" at bounding box center [803, 89] width 18 height 18
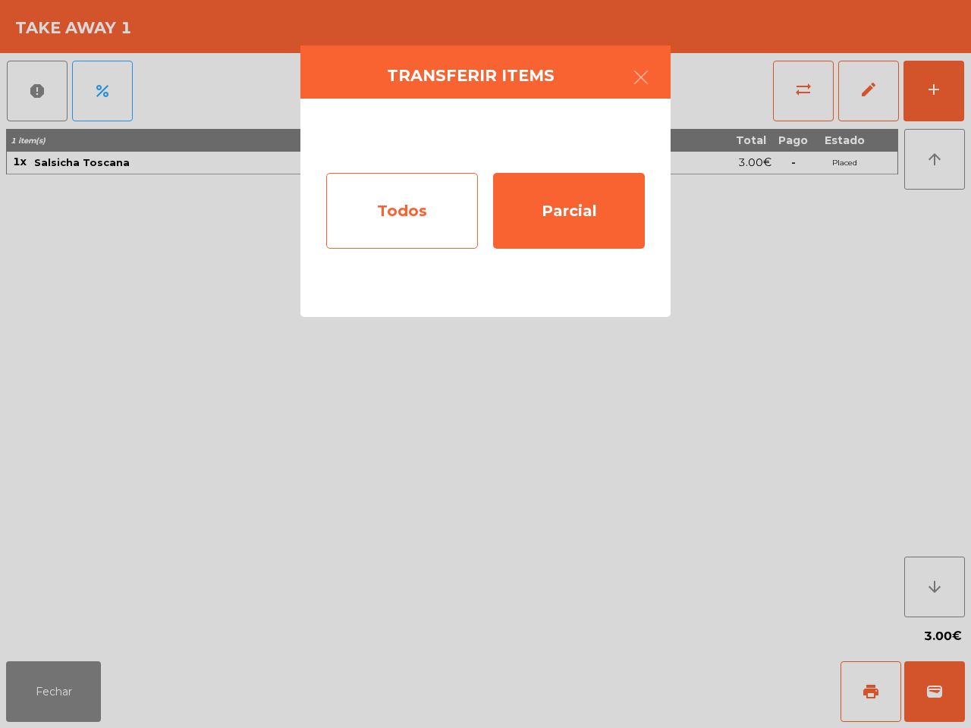
click at [396, 206] on div "Todos" at bounding box center [402, 211] width 152 height 76
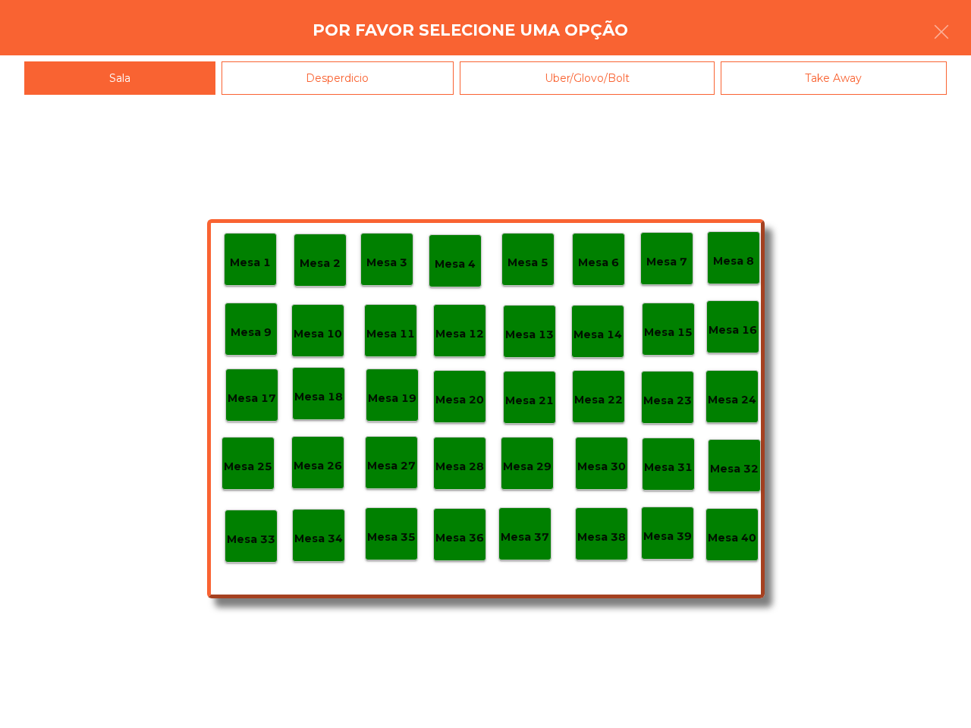
click at [746, 542] on p "Mesa 40" at bounding box center [732, 537] width 49 height 17
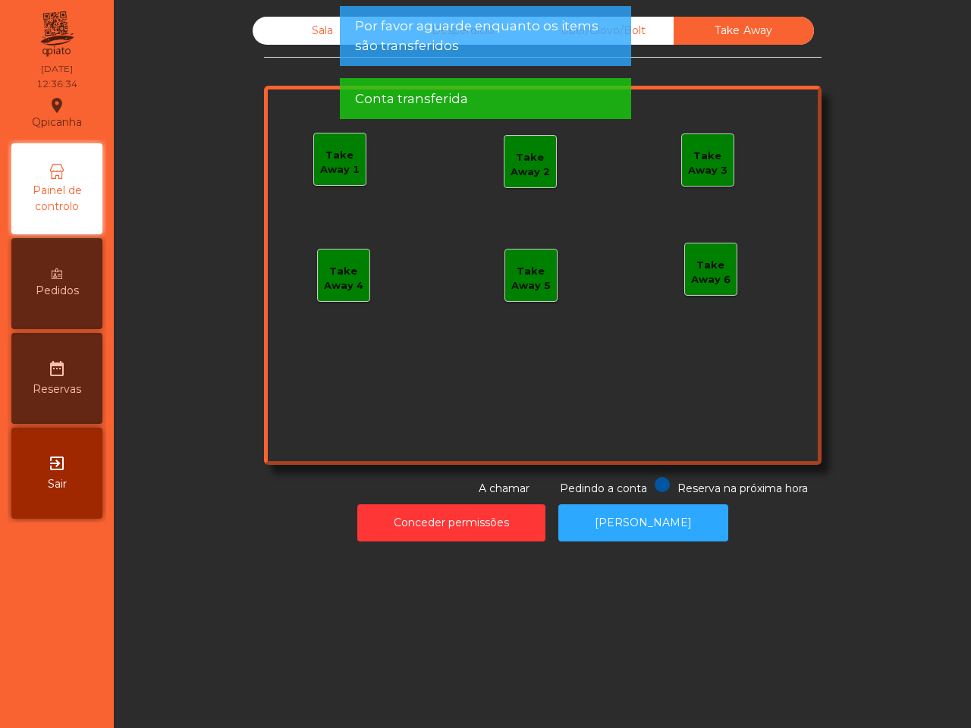
click at [289, 24] on div "Sala" at bounding box center [323, 31] width 140 height 28
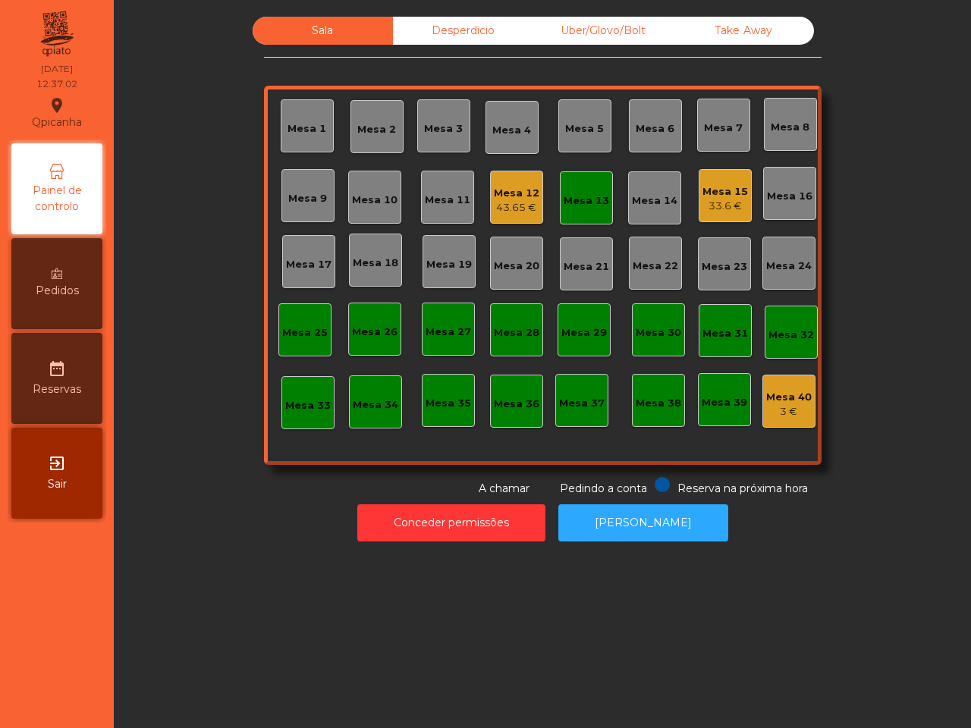
click at [513, 191] on div "Mesa 12" at bounding box center [517, 193] width 46 height 15
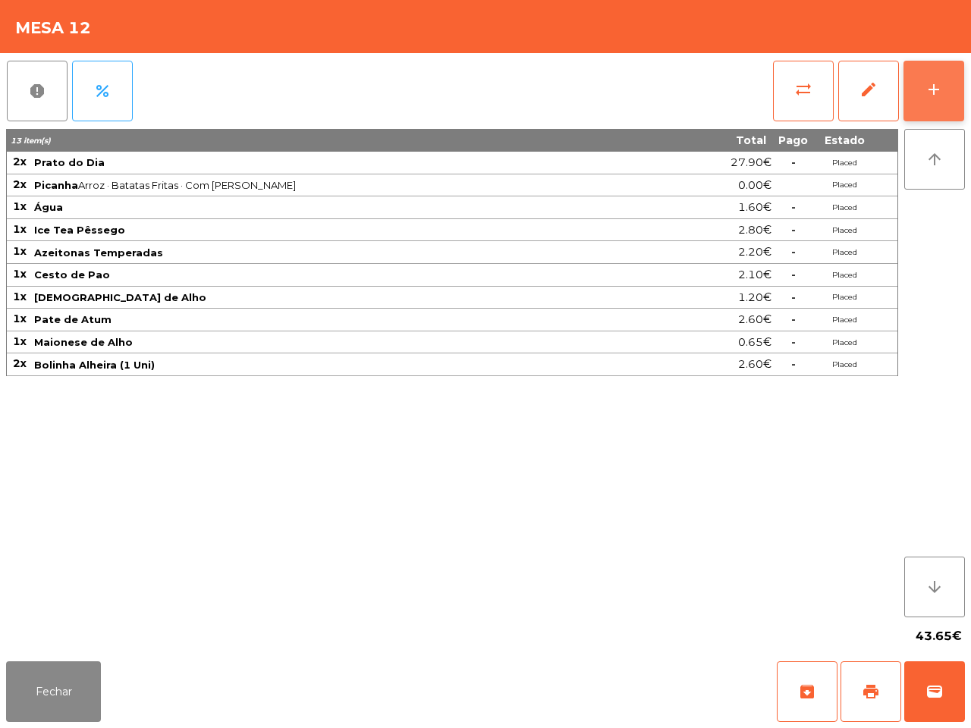
click at [934, 85] on div "add" at bounding box center [934, 89] width 18 height 18
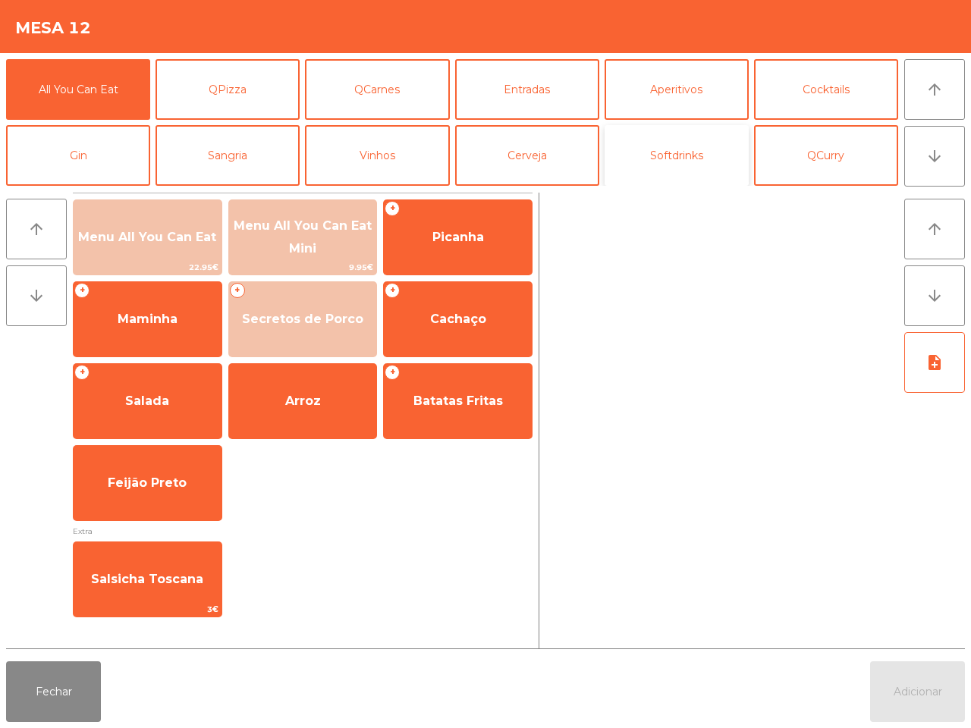
click at [662, 139] on button "Softdrinks" at bounding box center [677, 155] width 144 height 61
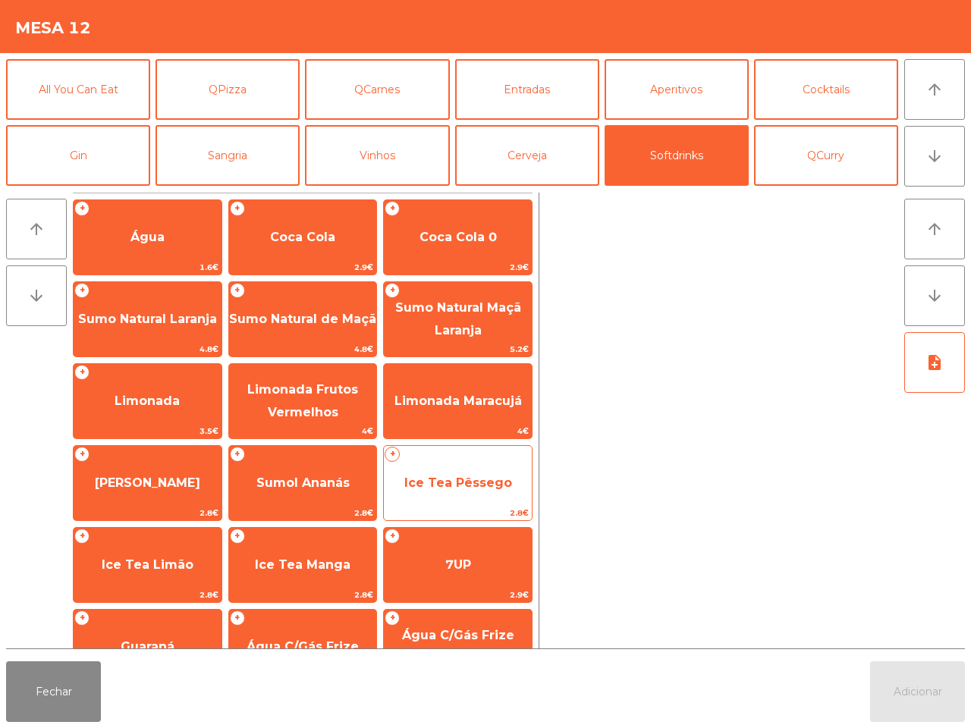
click at [441, 490] on span "Ice Tea Pêssego" at bounding box center [458, 483] width 148 height 41
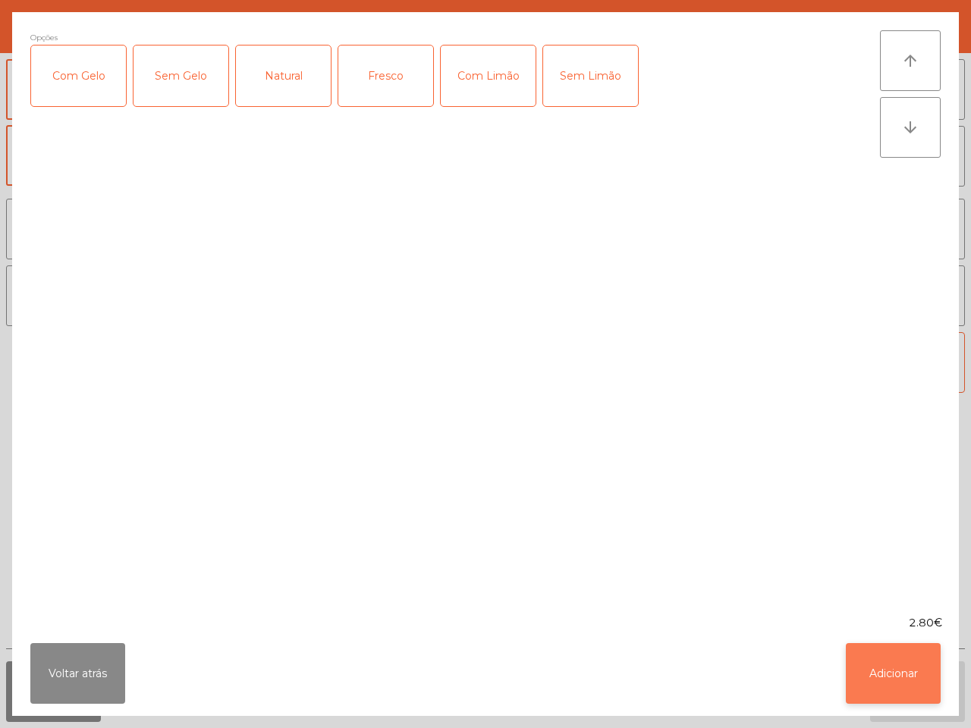
click at [878, 683] on button "Adicionar" at bounding box center [893, 673] width 95 height 61
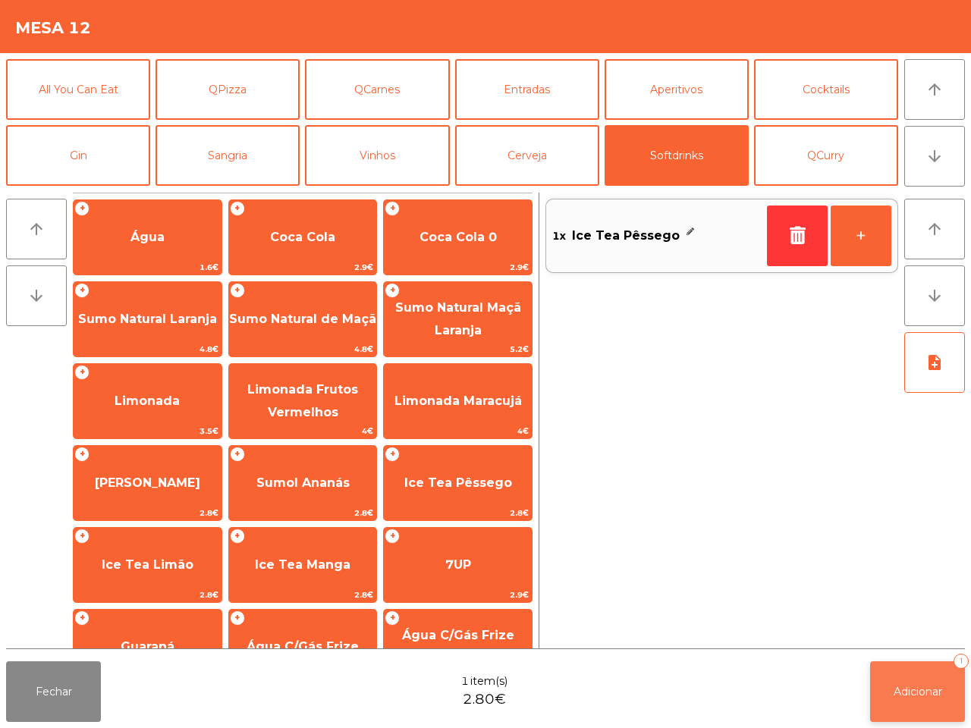
click at [887, 681] on button "Adicionar 1" at bounding box center [917, 691] width 95 height 61
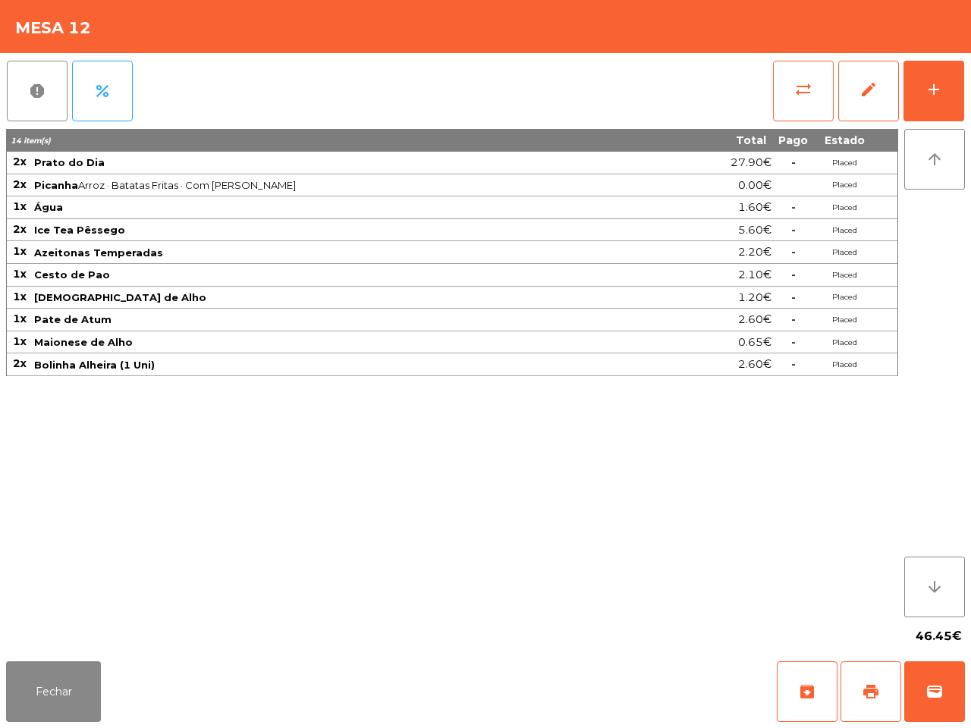
drag, startPoint x: 567, startPoint y: 521, endPoint x: 605, endPoint y: 264, distance: 260.0
click at [567, 518] on div "14 item(s) Total Pago Estado 2x Prato do Dia 27.90€ - Placed 2x Picanha Arroz ·…" at bounding box center [452, 373] width 892 height 488
click at [929, 88] on div "add" at bounding box center [934, 89] width 18 height 18
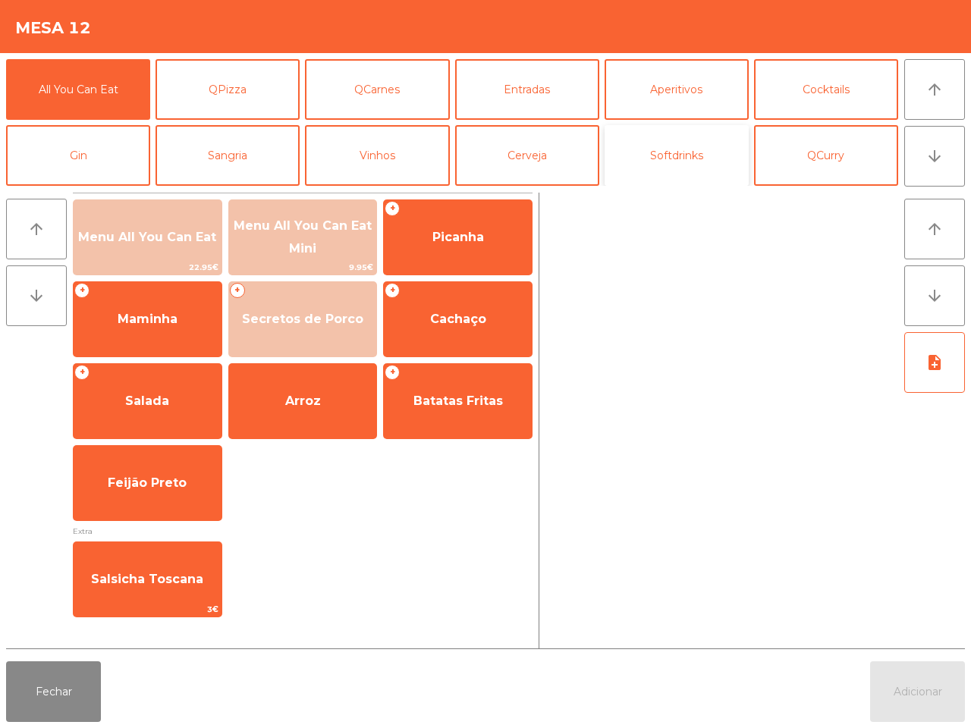
click at [677, 159] on button "Softdrinks" at bounding box center [677, 155] width 144 height 61
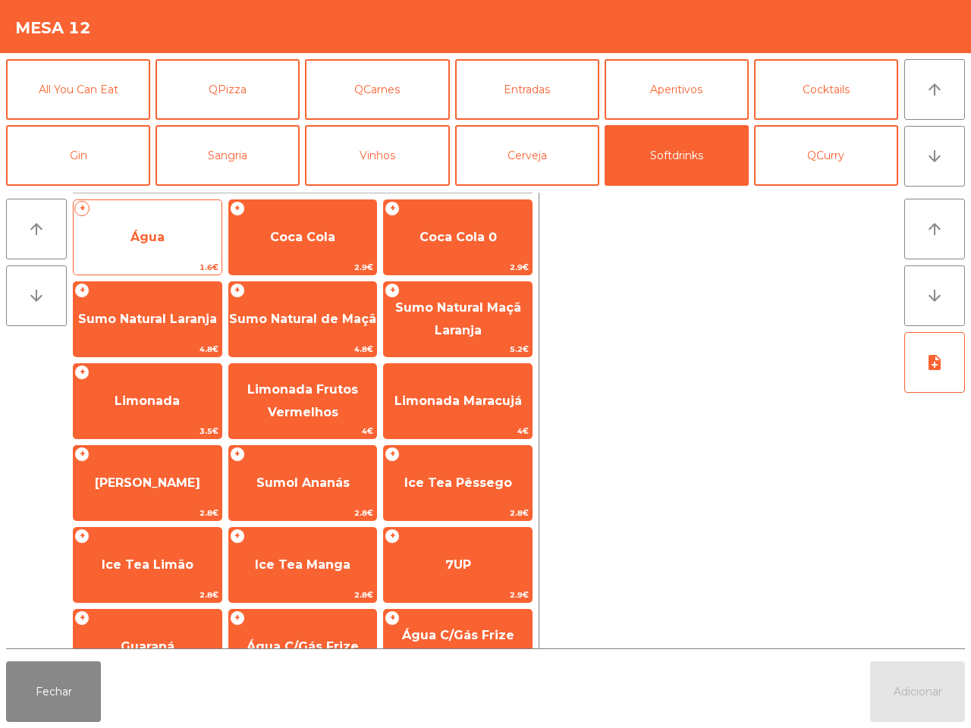
click at [156, 218] on span "Água" at bounding box center [148, 237] width 148 height 41
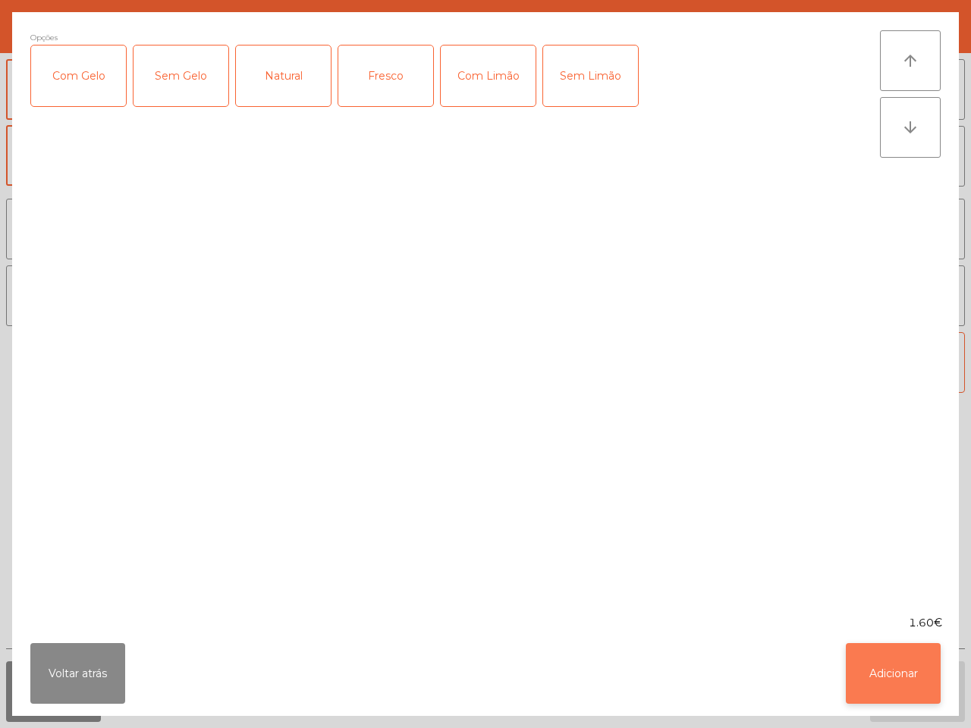
click at [905, 679] on button "Adicionar" at bounding box center [893, 673] width 95 height 61
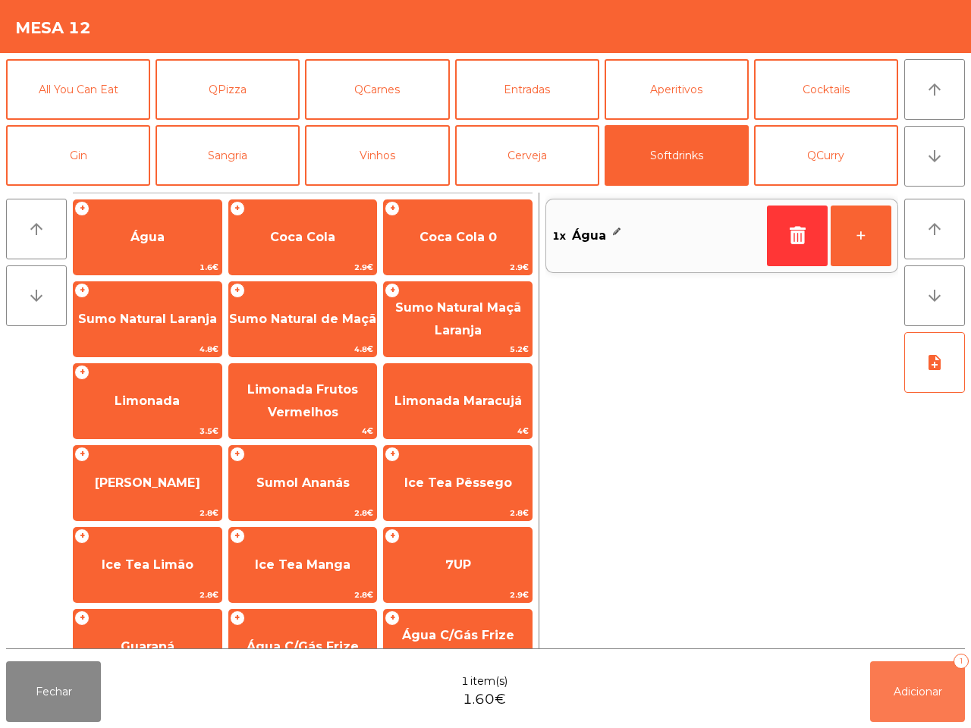
click at [911, 689] on span "Adicionar" at bounding box center [917, 692] width 49 height 14
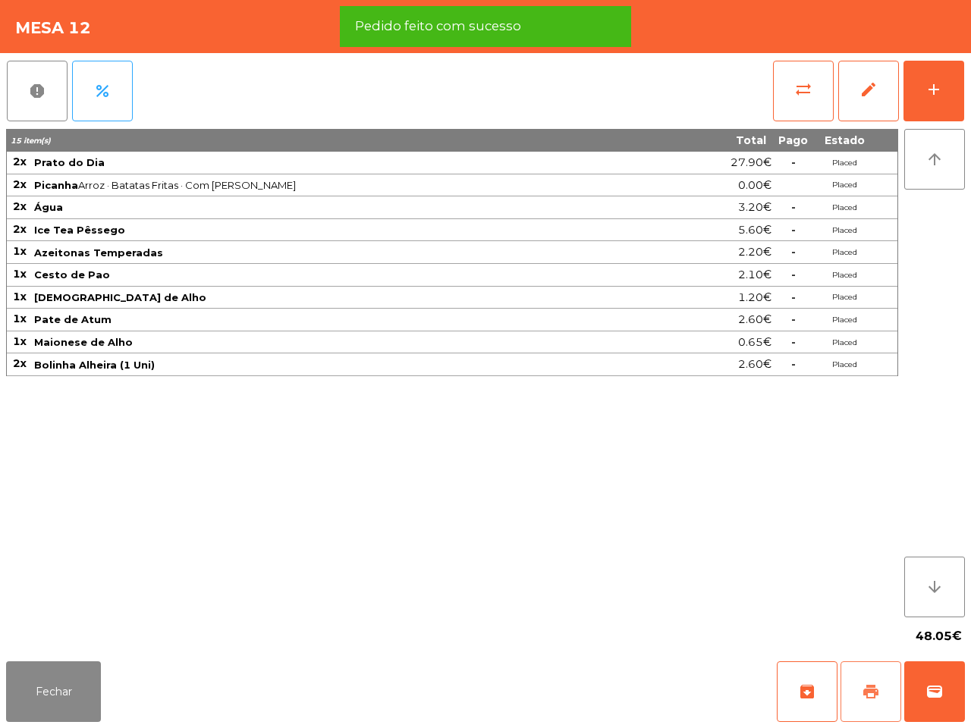
click at [867, 694] on span "print" at bounding box center [871, 692] width 18 height 18
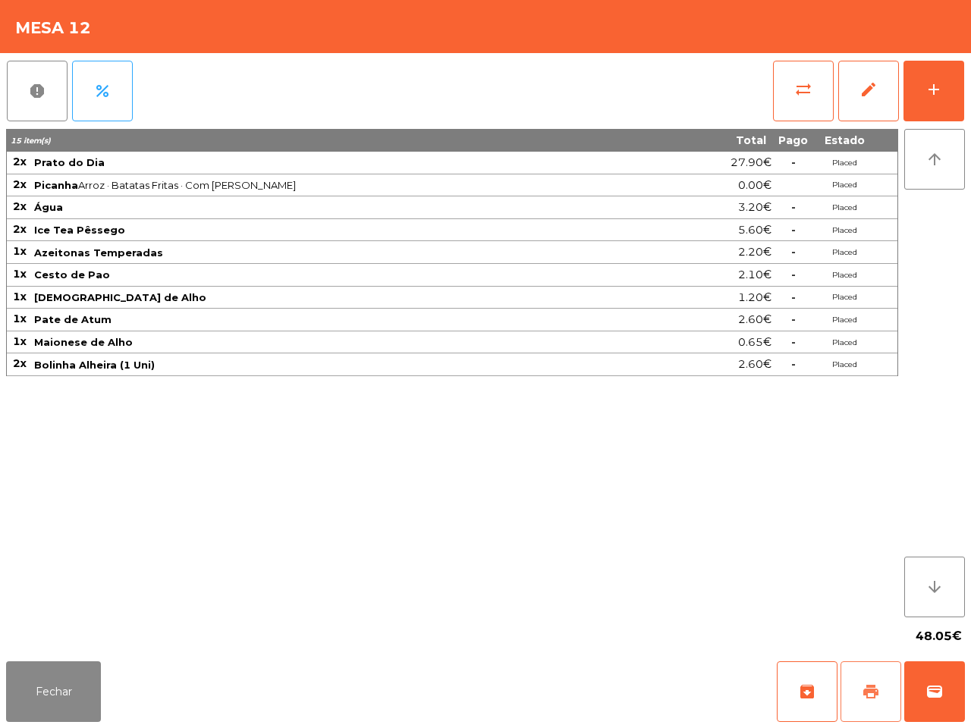
drag, startPoint x: 840, startPoint y: 691, endPoint x: 838, endPoint y: 622, distance: 69.0
click at [839, 676] on div "archive print wallet" at bounding box center [871, 691] width 188 height 61
click at [797, 91] on span "sync_alt" at bounding box center [803, 89] width 18 height 18
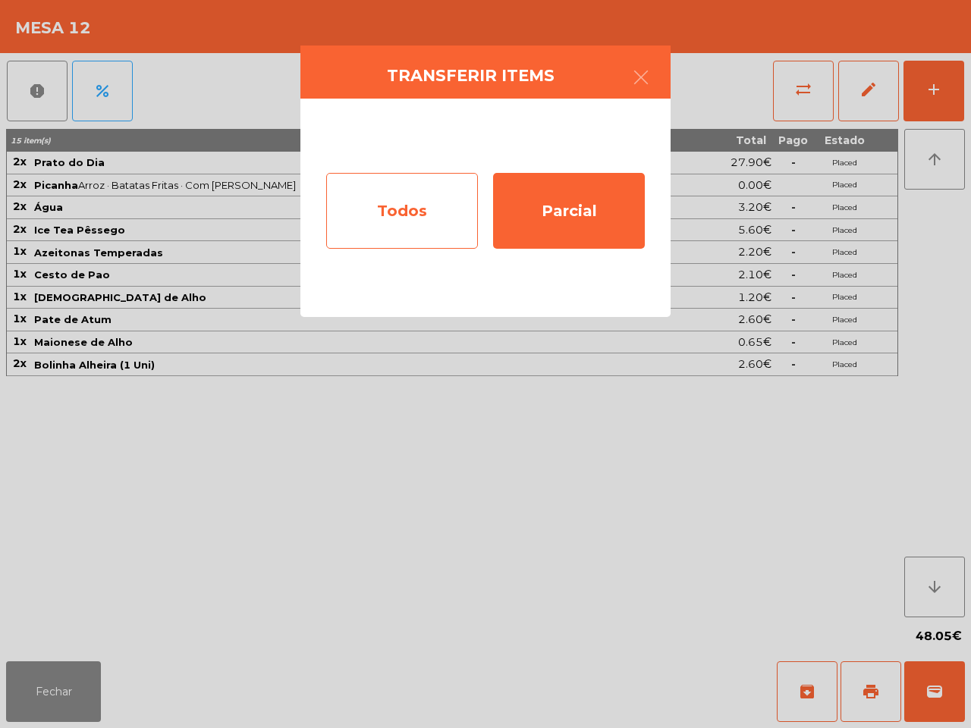
click at [370, 180] on div "Todos" at bounding box center [402, 211] width 152 height 76
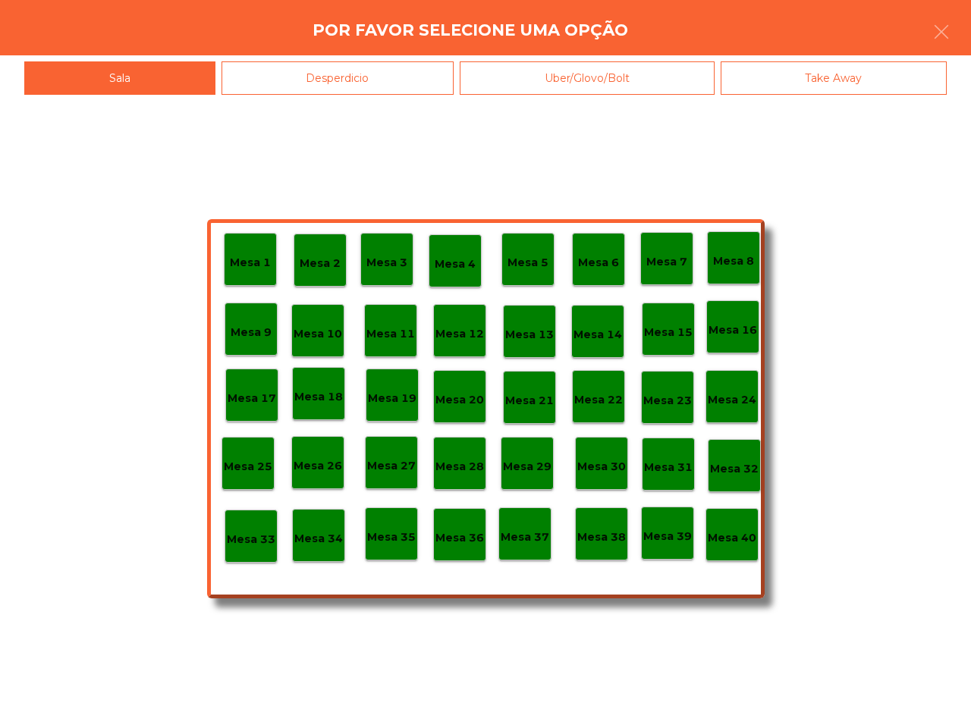
click at [733, 544] on p "Mesa 40" at bounding box center [732, 537] width 49 height 17
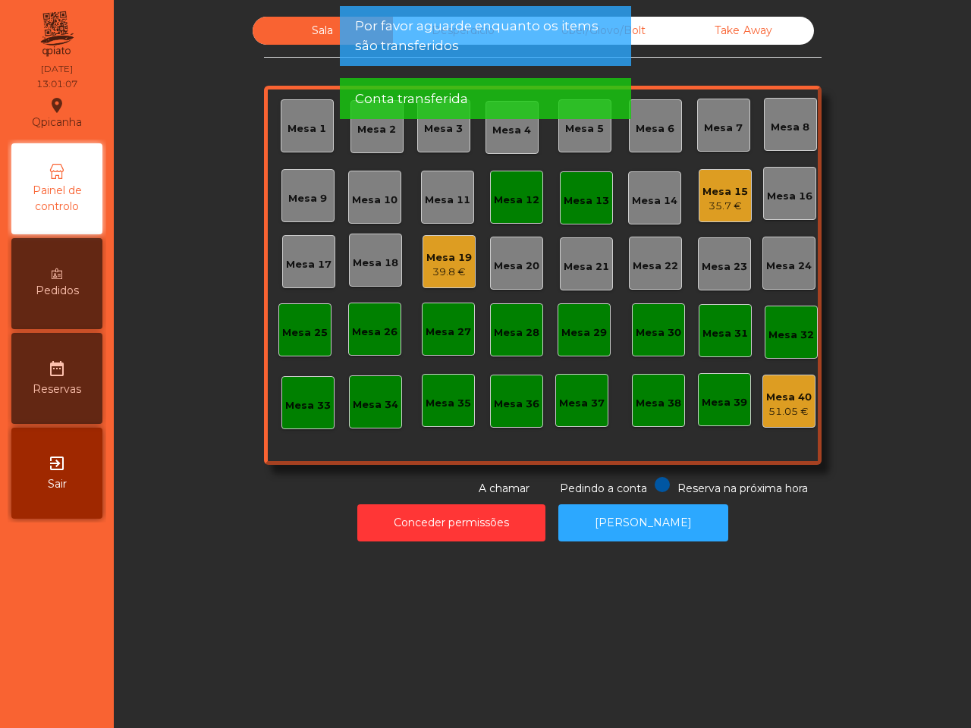
click at [501, 193] on div "Mesa 12" at bounding box center [517, 200] width 46 height 15
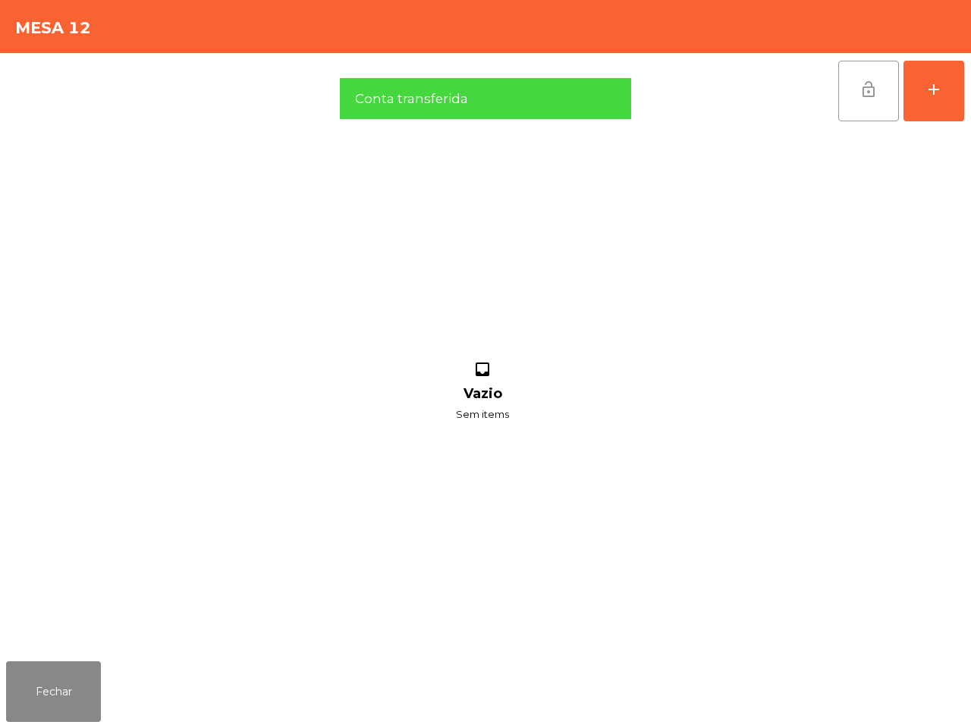
click at [856, 96] on button "lock_open" at bounding box center [868, 91] width 61 height 61
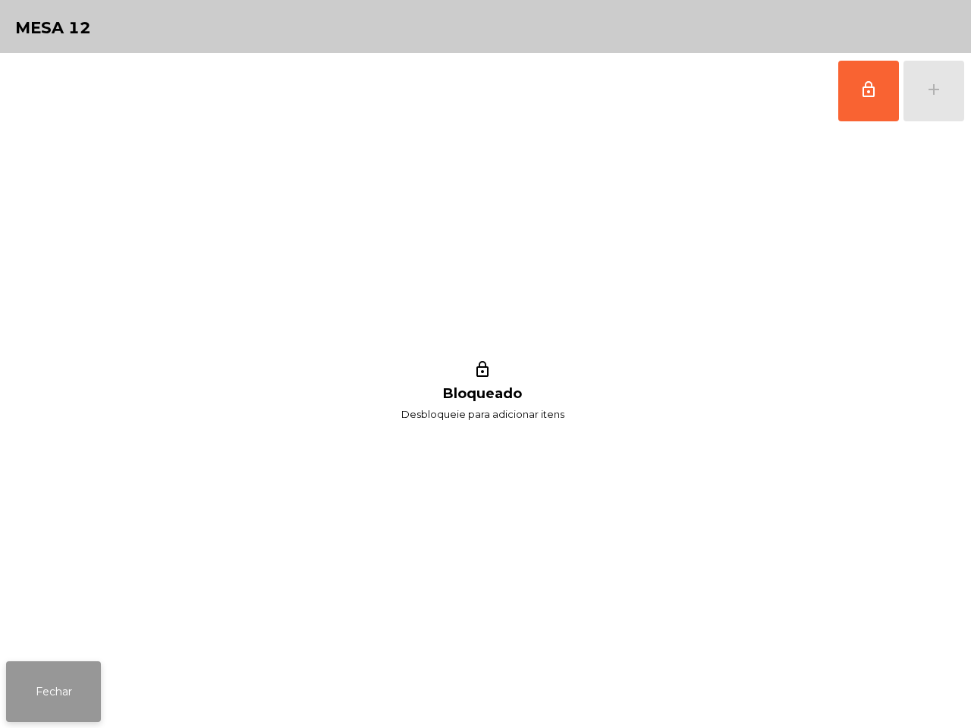
click at [84, 685] on button "Fechar" at bounding box center [53, 691] width 95 height 61
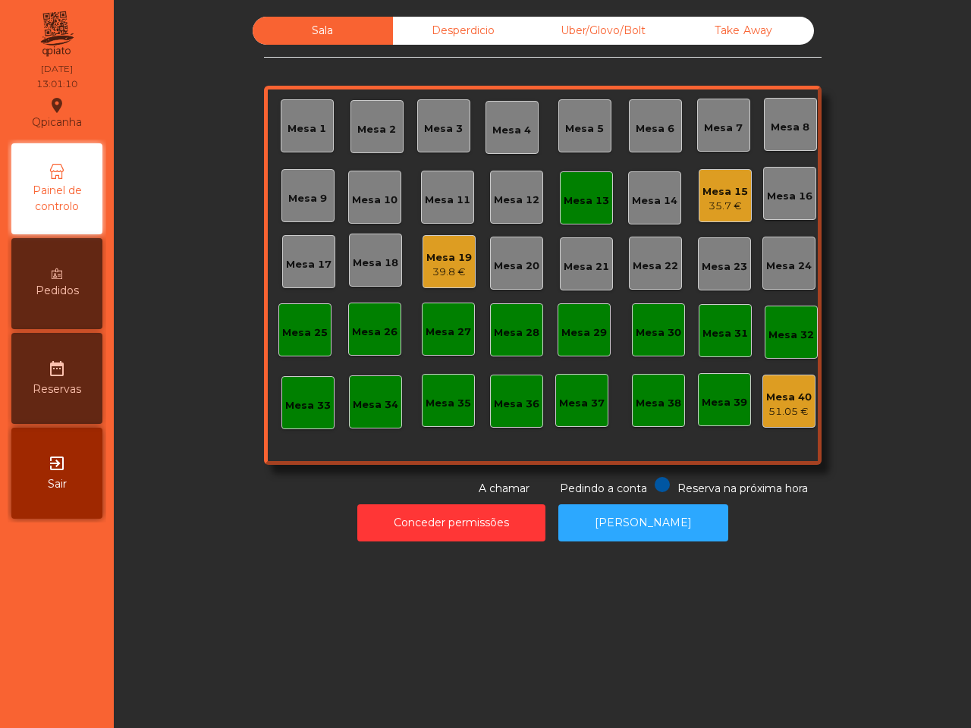
click at [579, 201] on div "Mesa 13" at bounding box center [587, 200] width 46 height 15
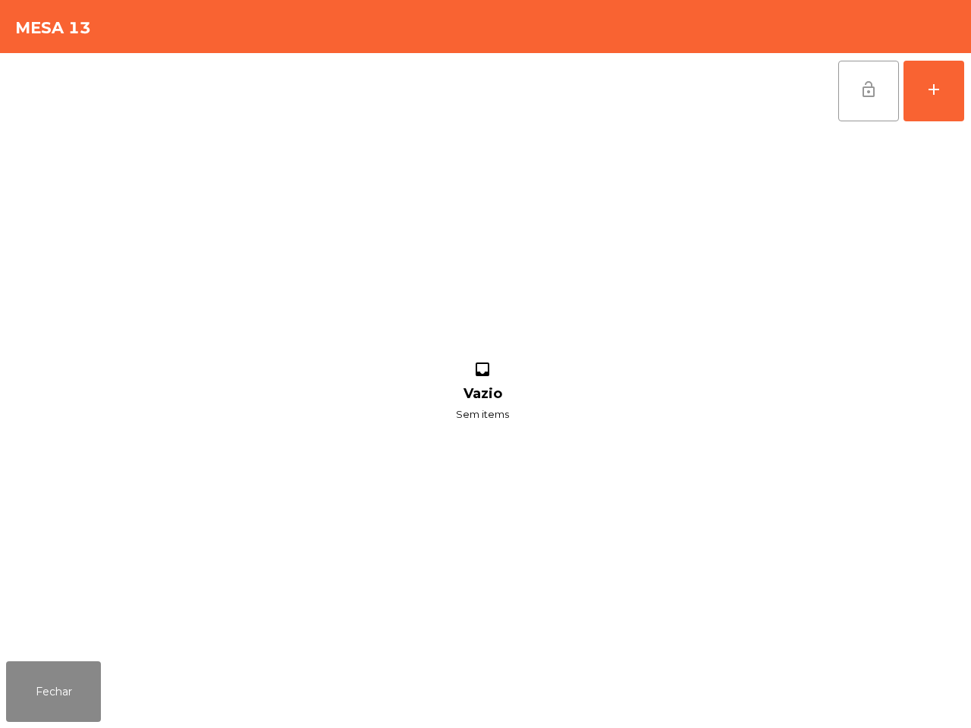
click at [854, 69] on button "lock_open" at bounding box center [868, 91] width 61 height 61
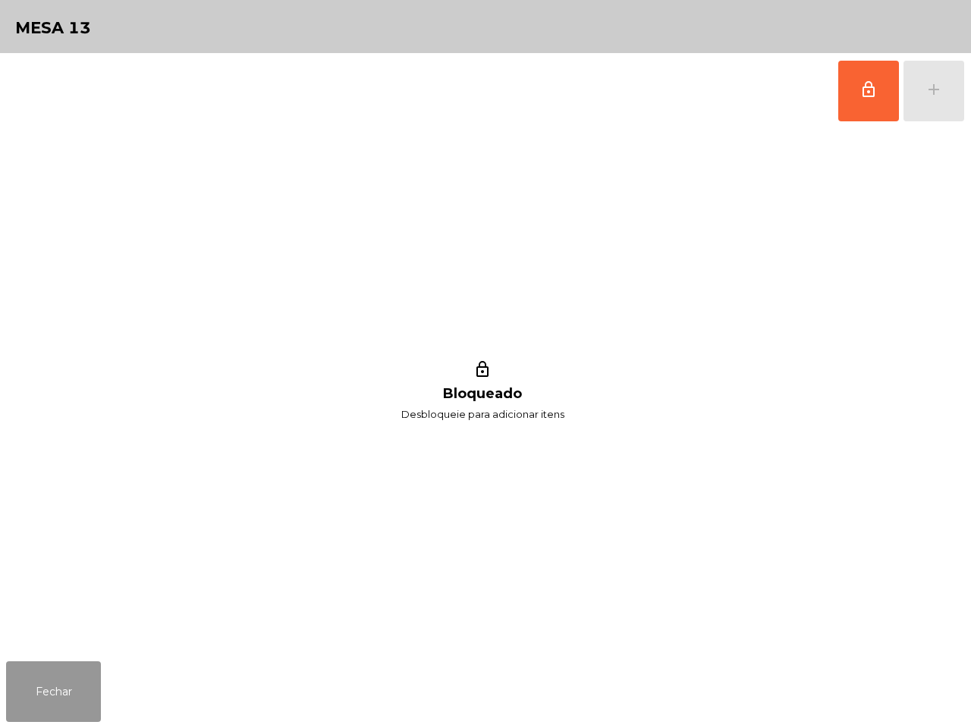
drag, startPoint x: 29, startPoint y: 696, endPoint x: 36, endPoint y: 692, distance: 7.8
click at [33, 696] on button "Fechar" at bounding box center [53, 691] width 95 height 61
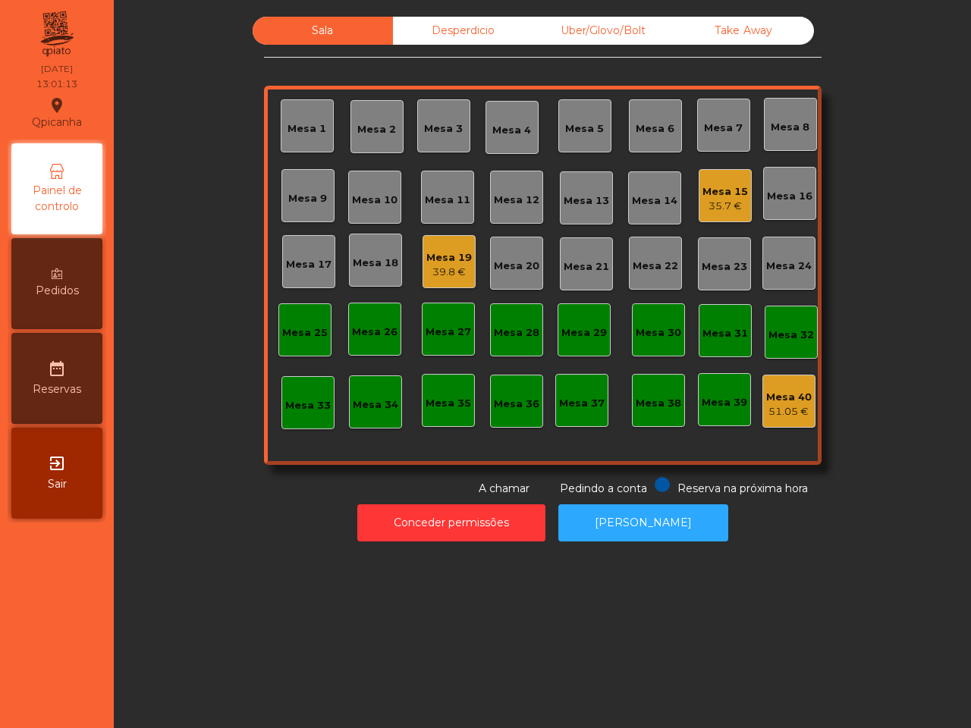
click at [427, 265] on div "39.8 €" at bounding box center [449, 272] width 46 height 15
